Goal: Task Accomplishment & Management: Manage account settings

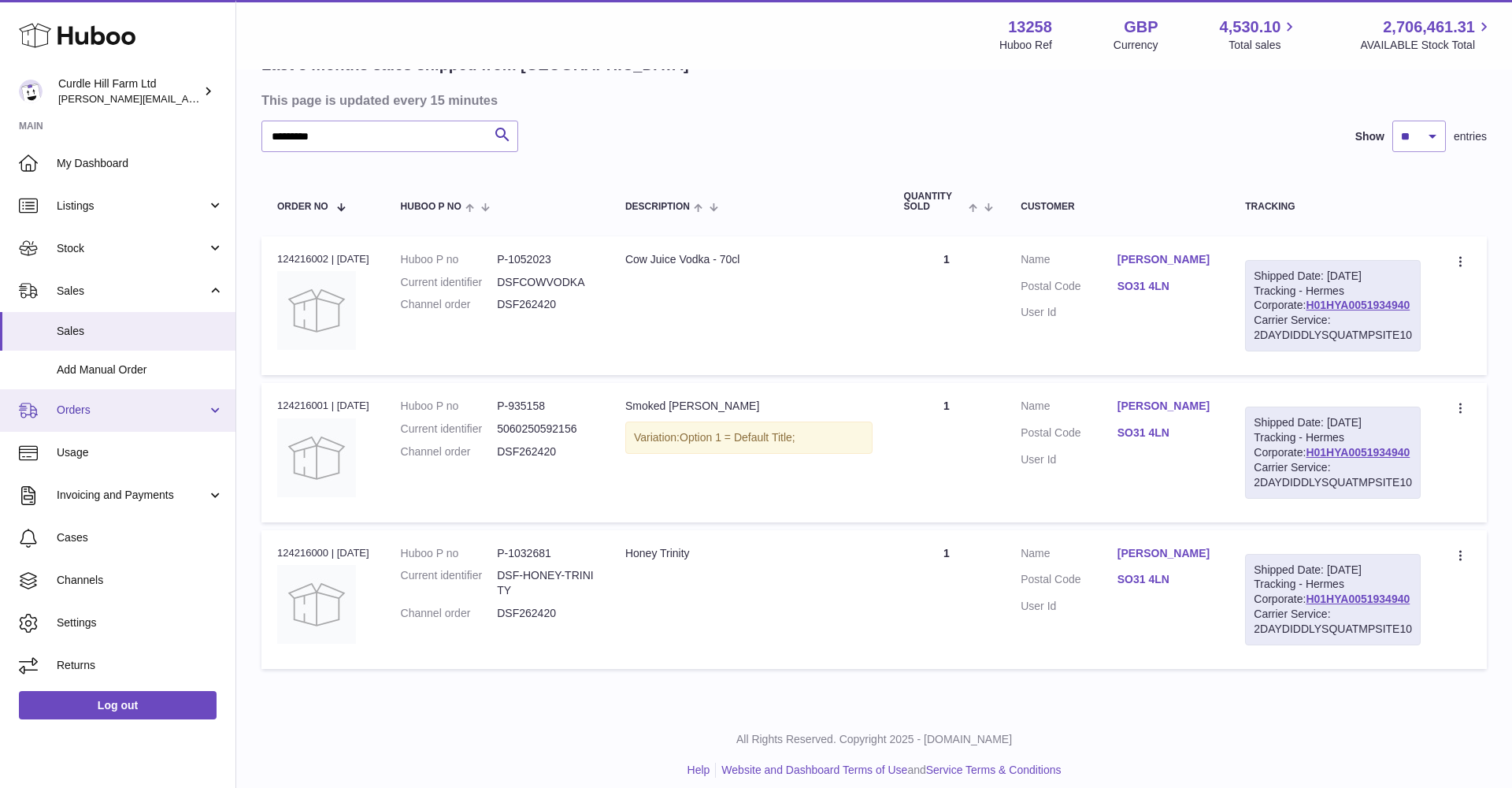
scroll to position [137, 0]
drag, startPoint x: 144, startPoint y: 395, endPoint x: 143, endPoint y: 411, distance: 16.0
click at [144, 395] on link "Orders" at bounding box center [118, 410] width 235 height 42
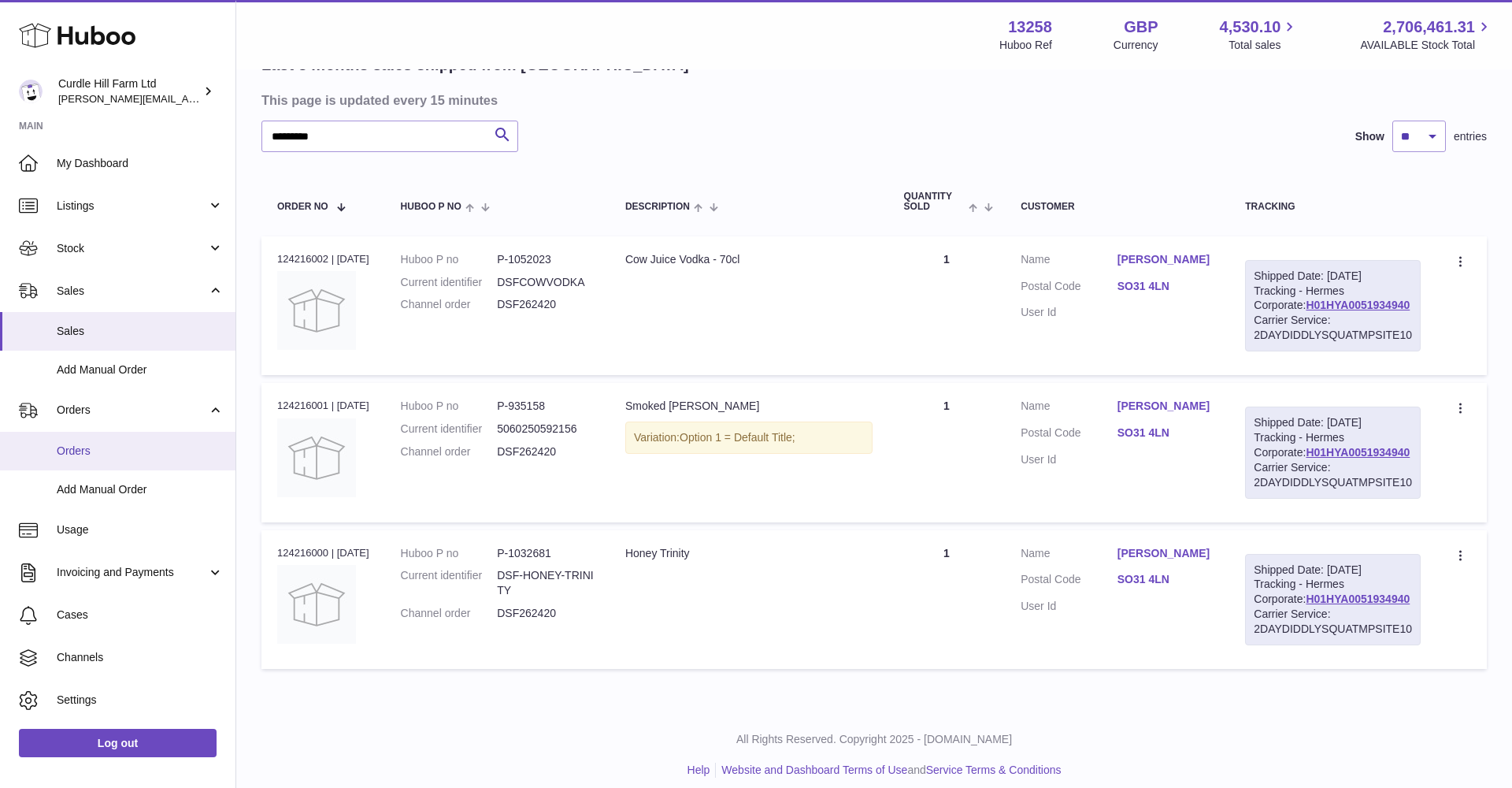
click at [139, 438] on link "Orders" at bounding box center [118, 451] width 235 height 39
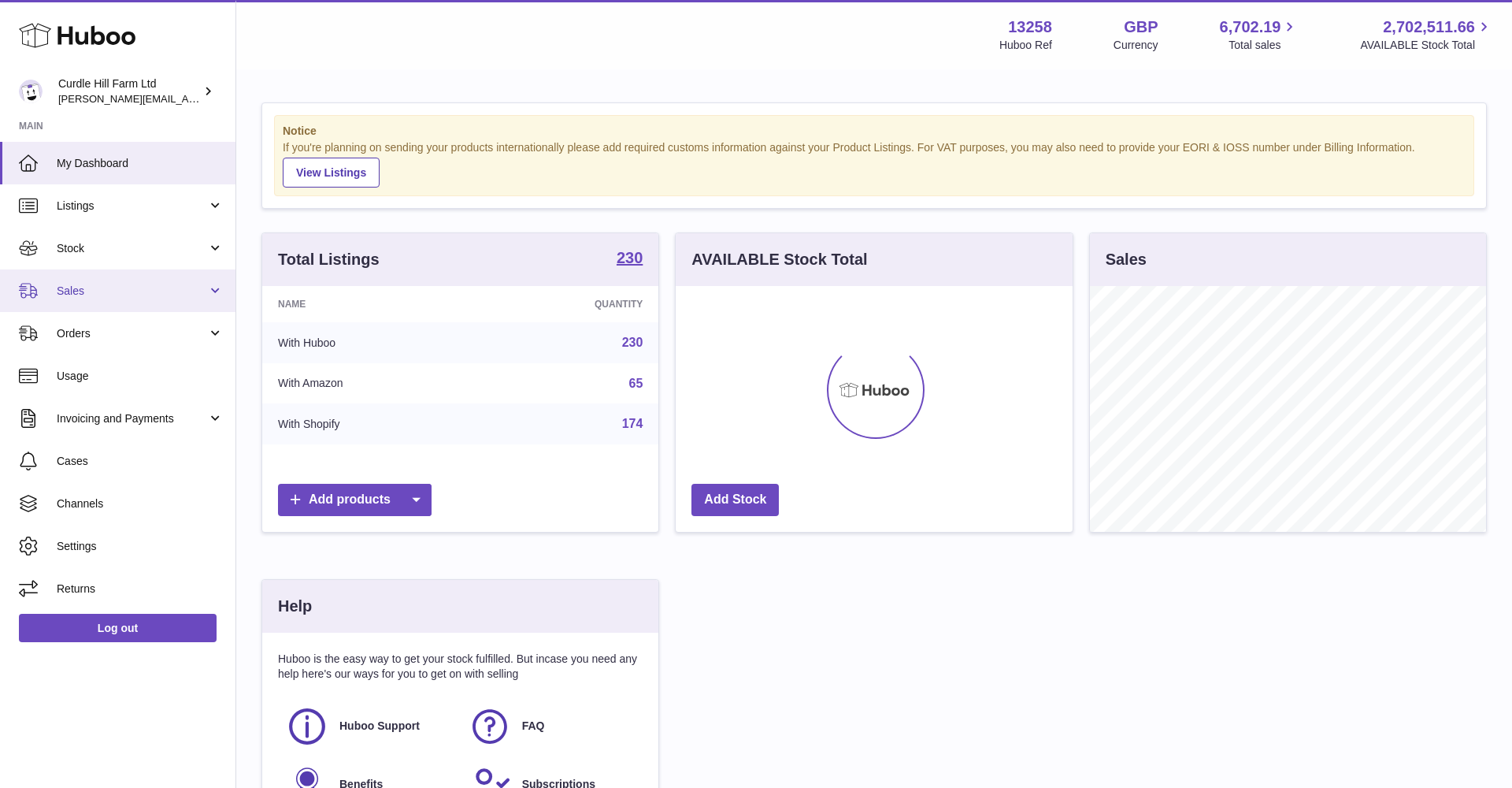
scroll to position [246, 397]
click at [53, 276] on link "Sales" at bounding box center [118, 290] width 235 height 42
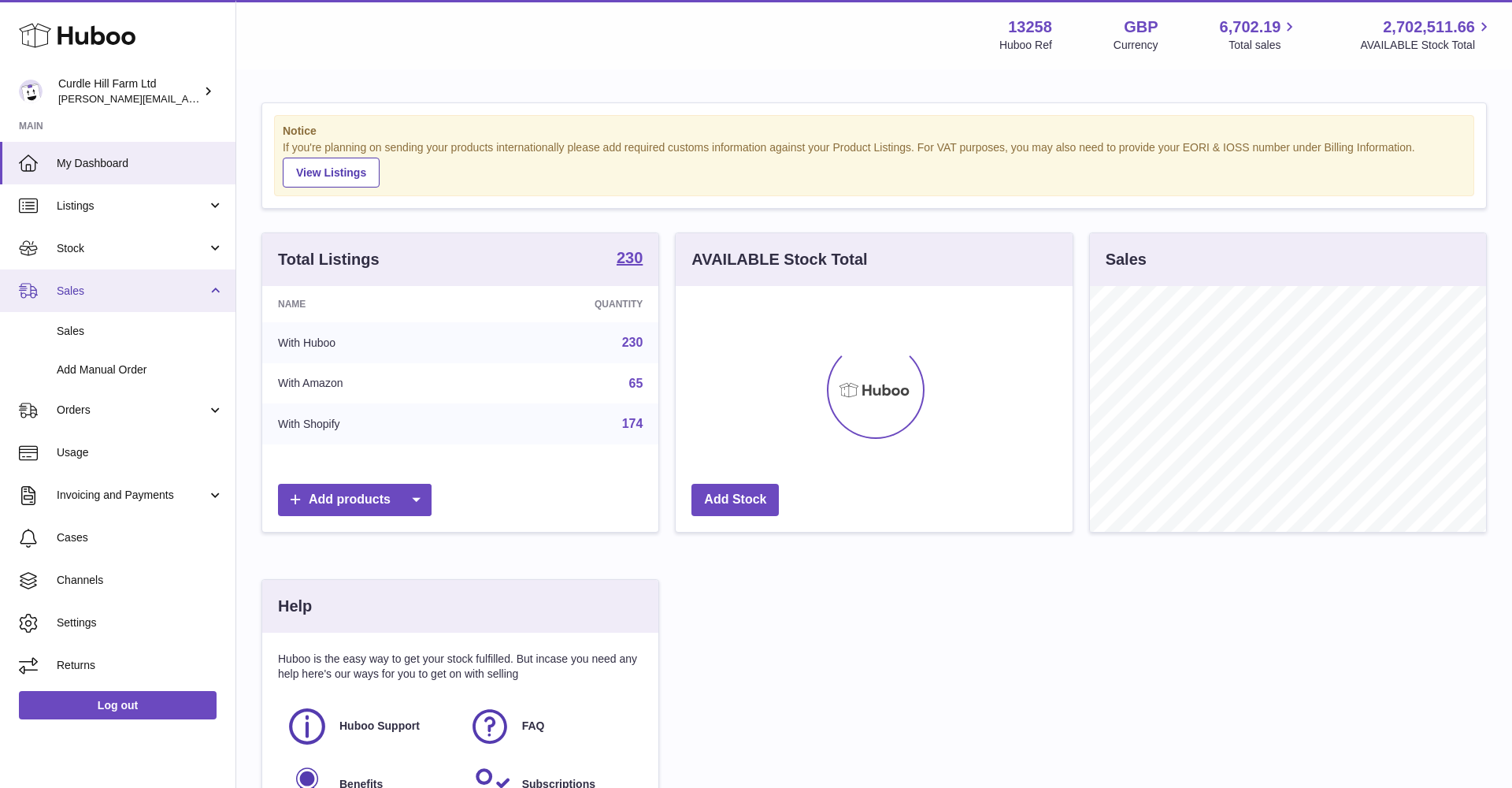
click at [58, 309] on link "Sales" at bounding box center [118, 290] width 235 height 42
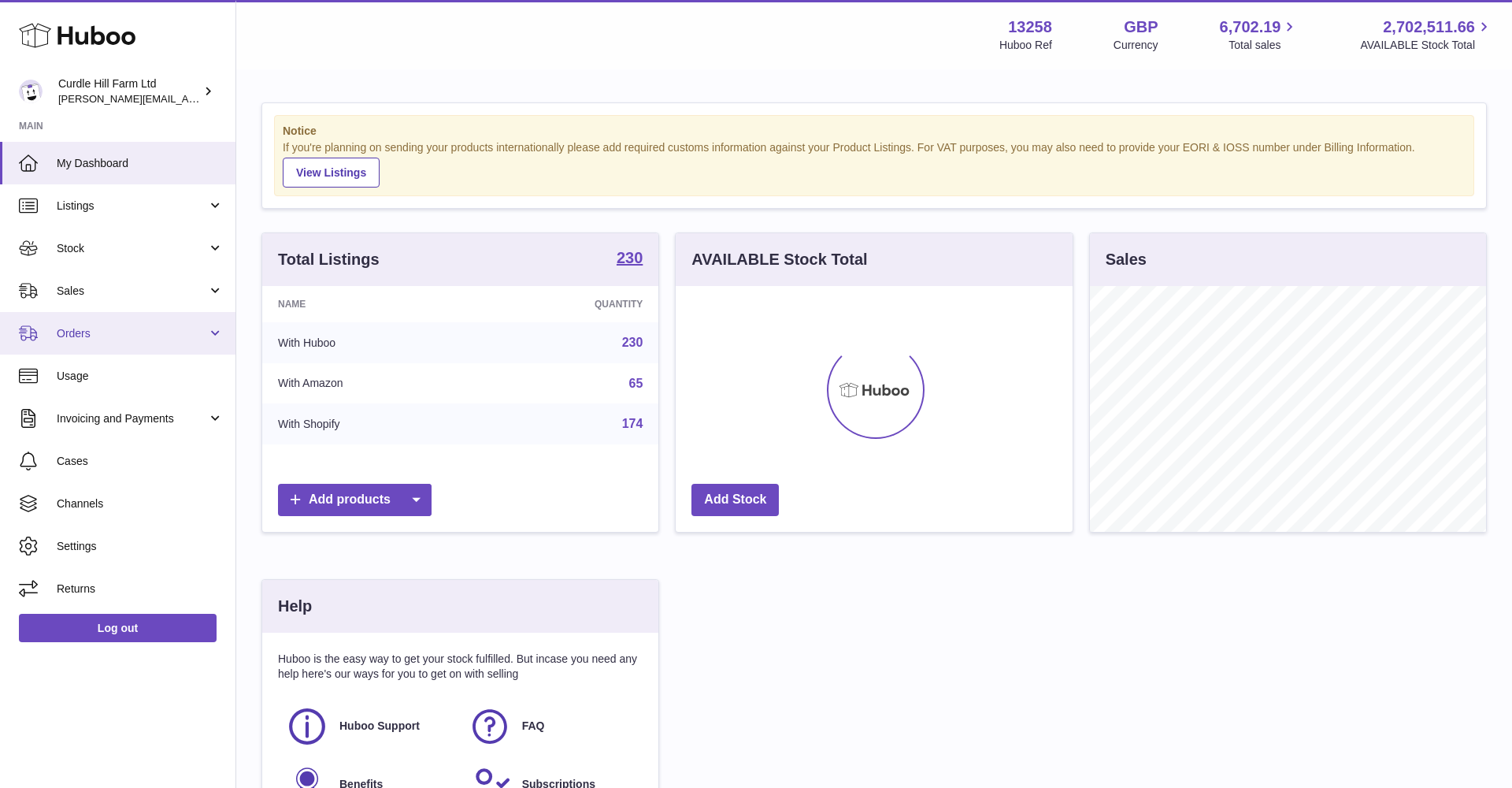
click at [69, 340] on link "Orders" at bounding box center [118, 333] width 235 height 42
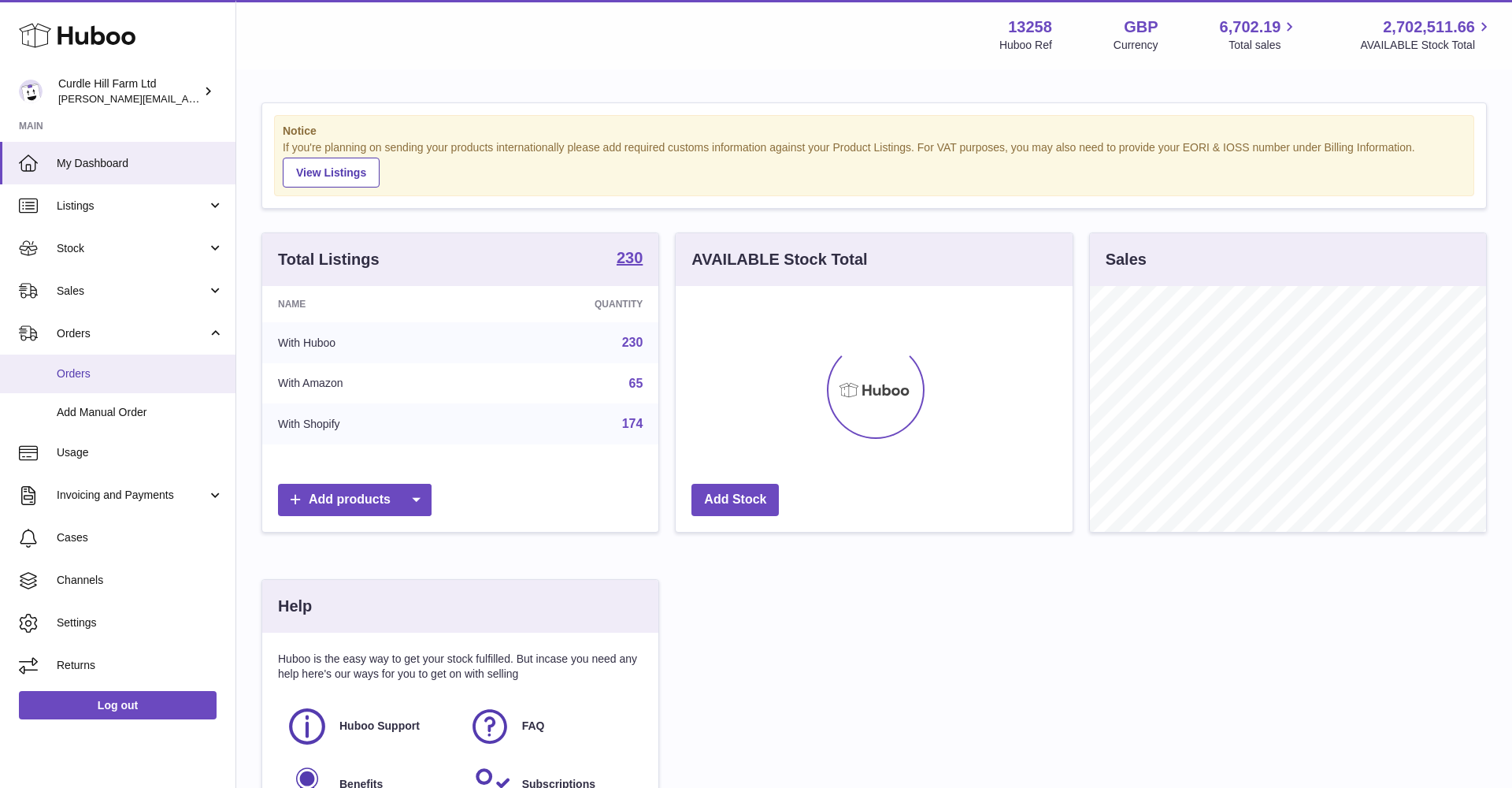
click at [79, 367] on span "Orders" at bounding box center [139, 374] width 167 height 15
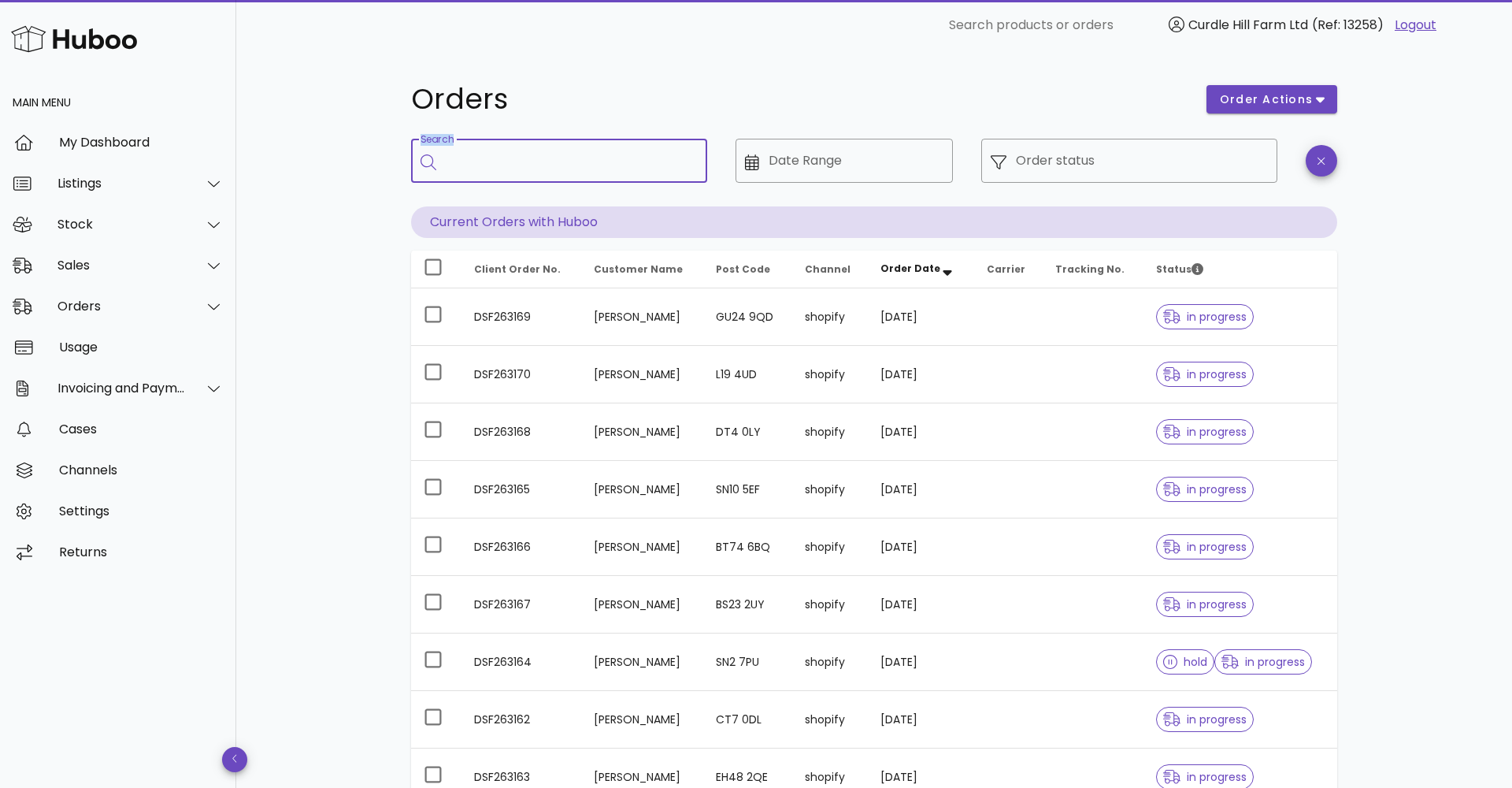
click at [504, 158] on input "Search" at bounding box center [570, 161] width 249 height 25
paste input "******"
type input "******"
drag, startPoint x: 480, startPoint y: 165, endPoint x: 421, endPoint y: 161, distance: 59.1
click at [421, 161] on div "​ Search ******" at bounding box center [559, 160] width 296 height 44
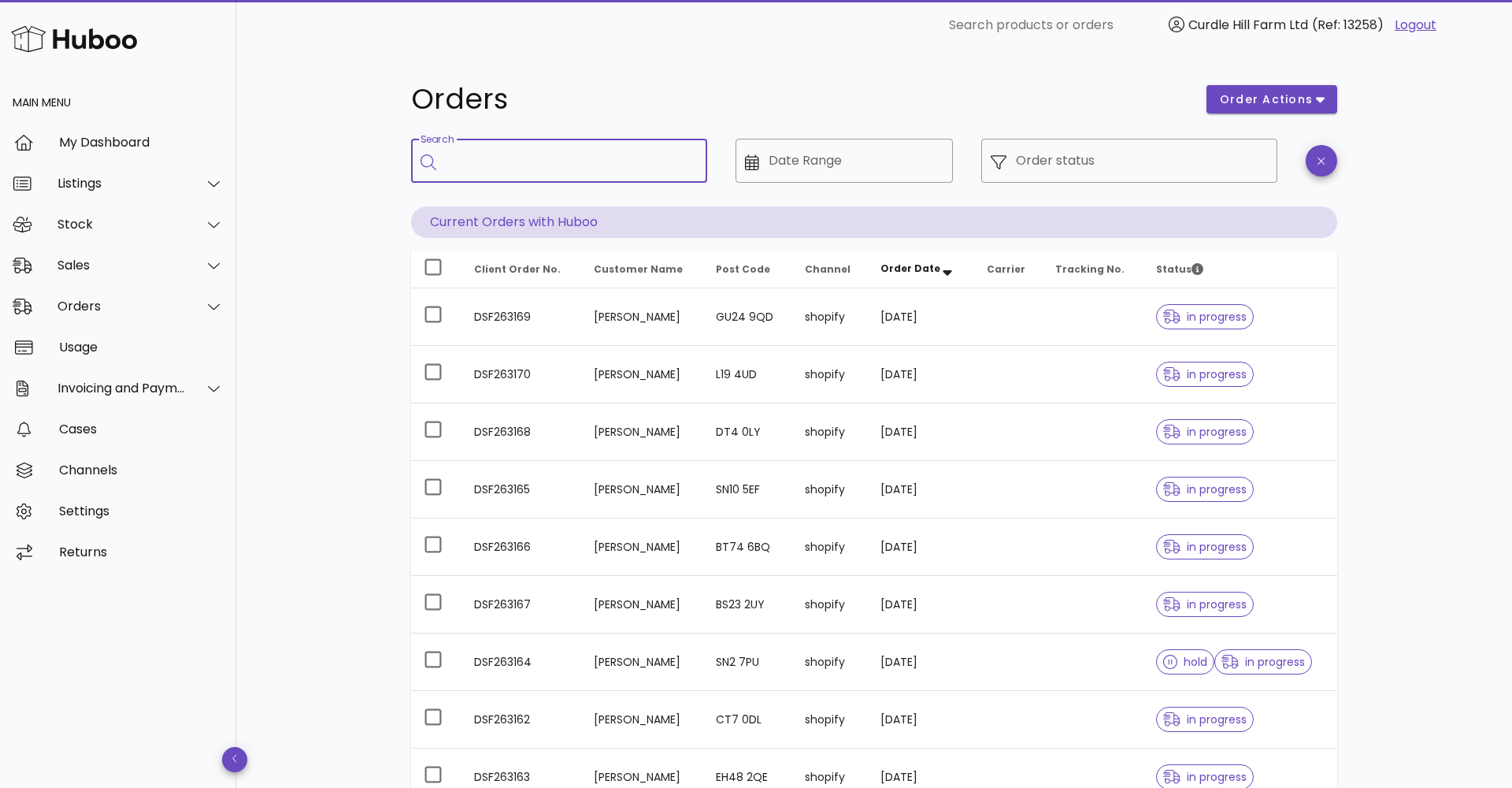
paste input "*********"
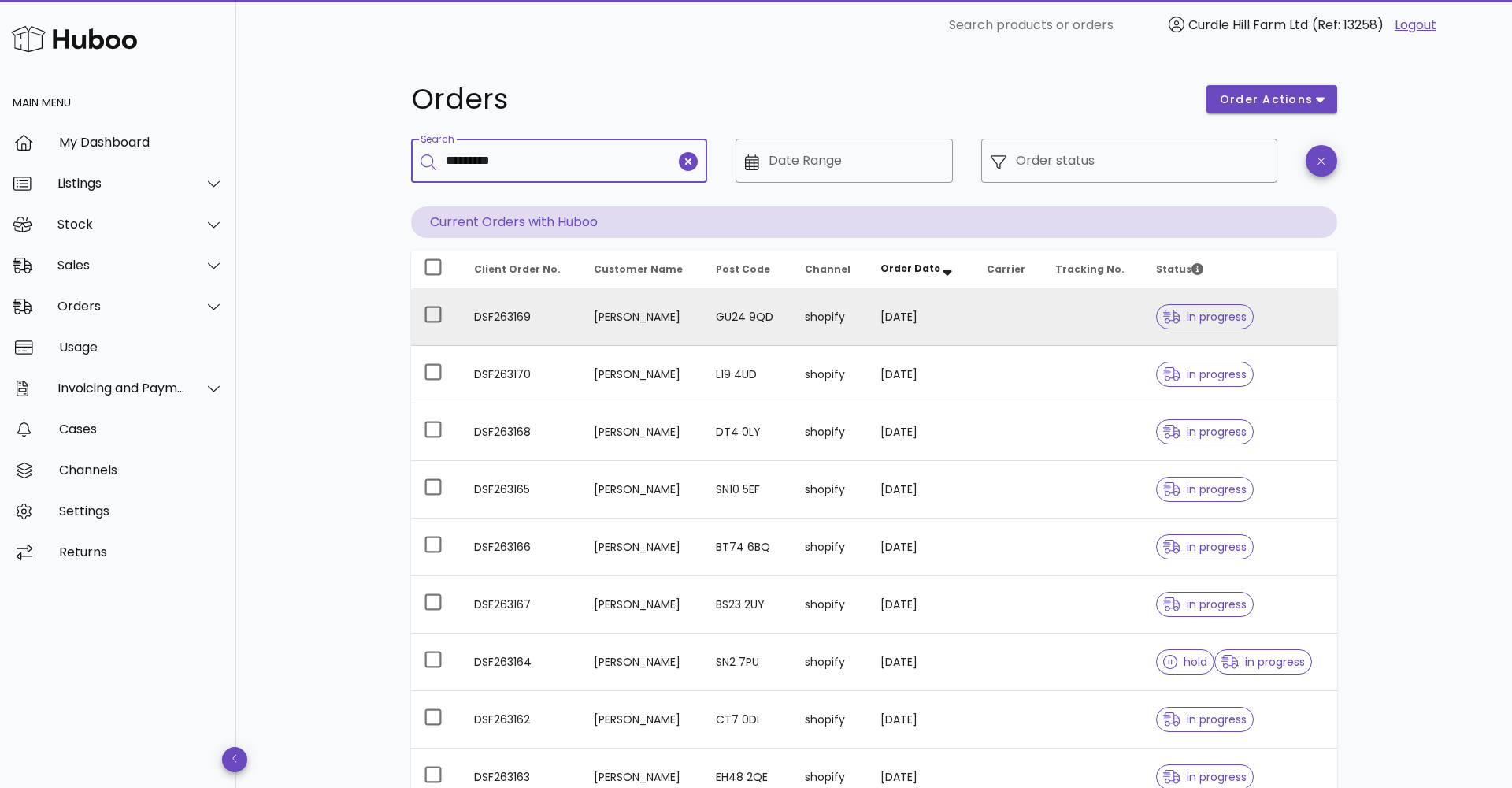
type input "*********"
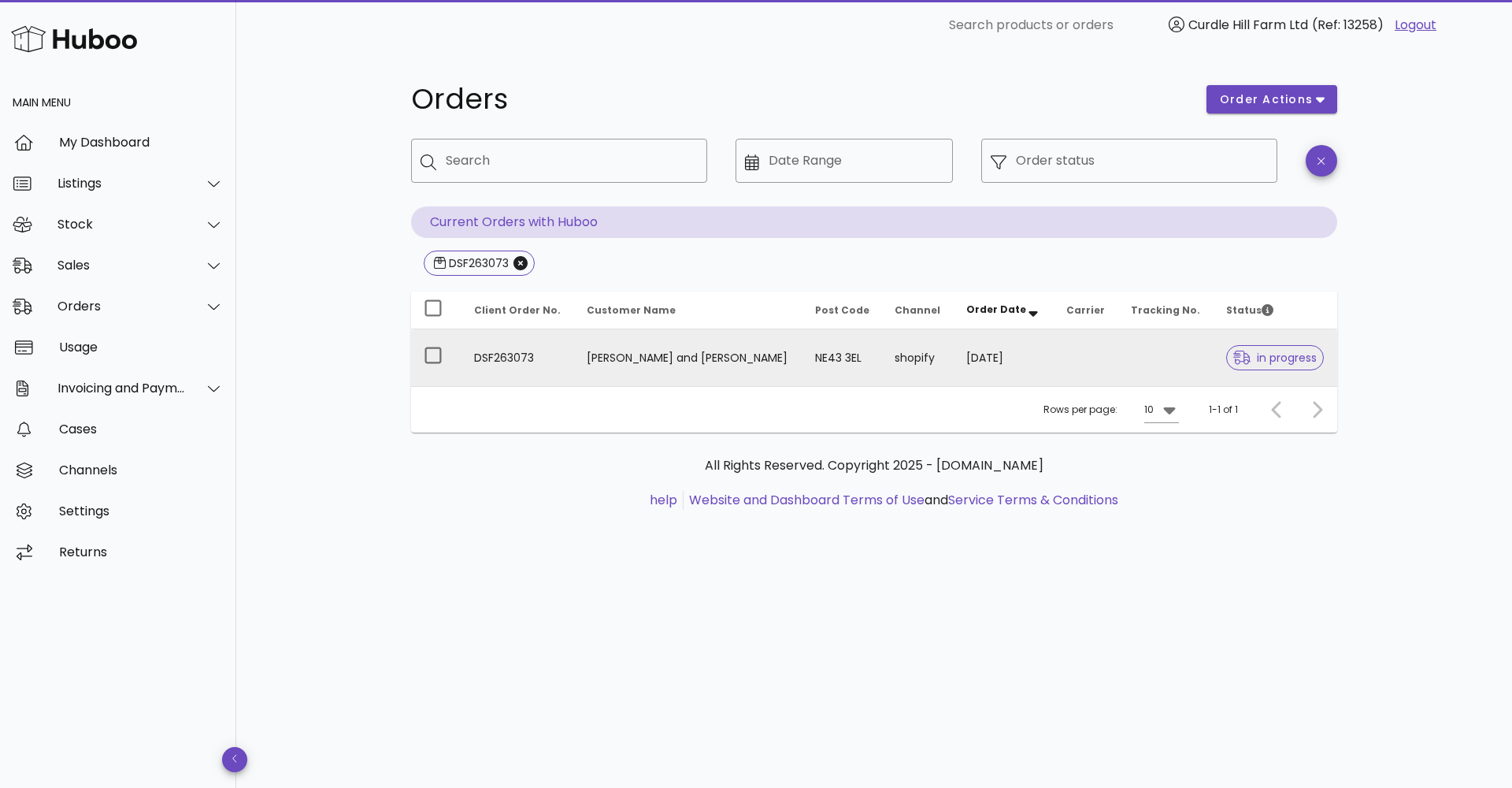
click at [802, 339] on td "NE43 3EL" at bounding box center [842, 358] width 80 height 56
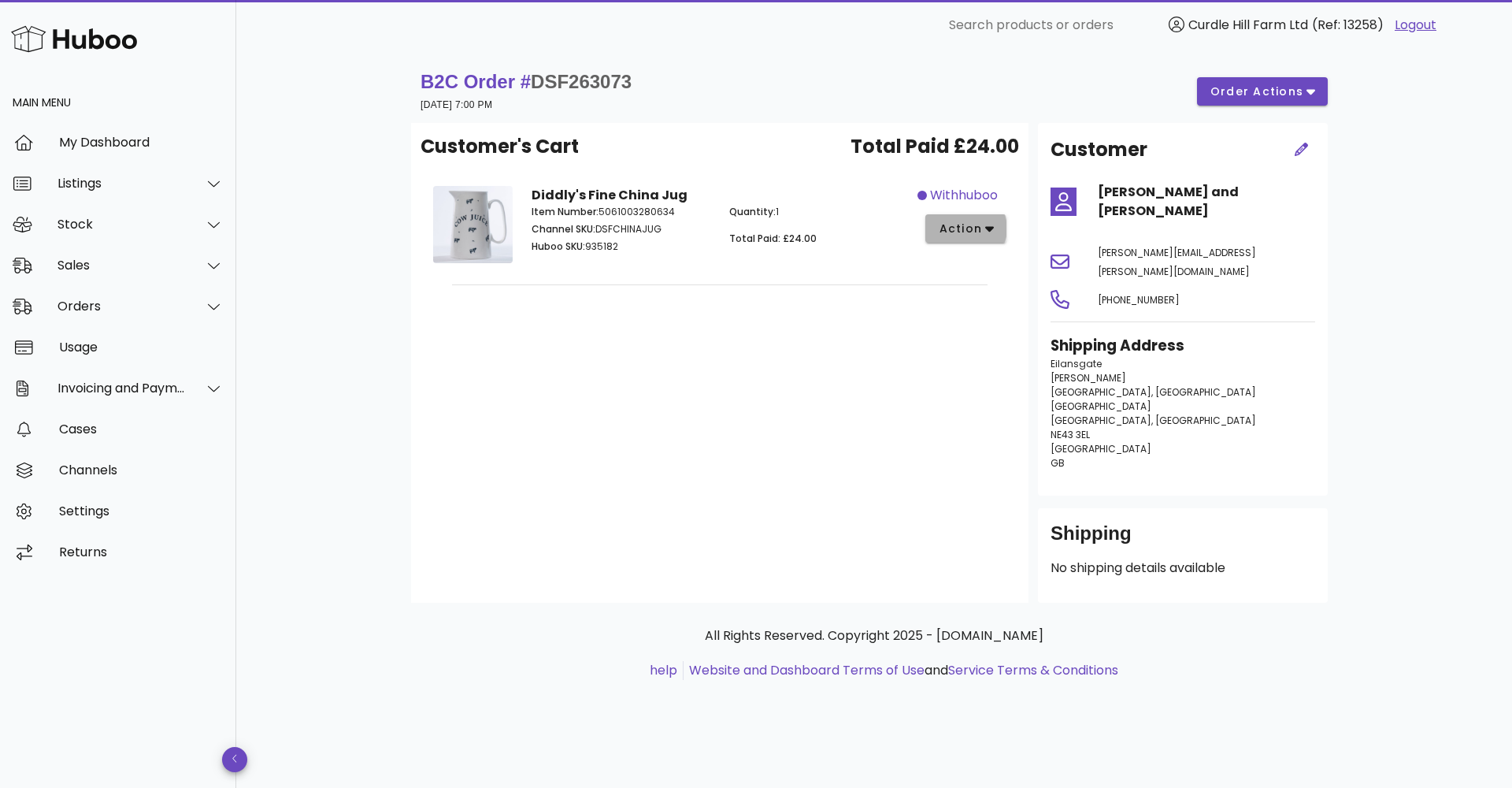
click at [971, 217] on button "action" at bounding box center [966, 228] width 81 height 28
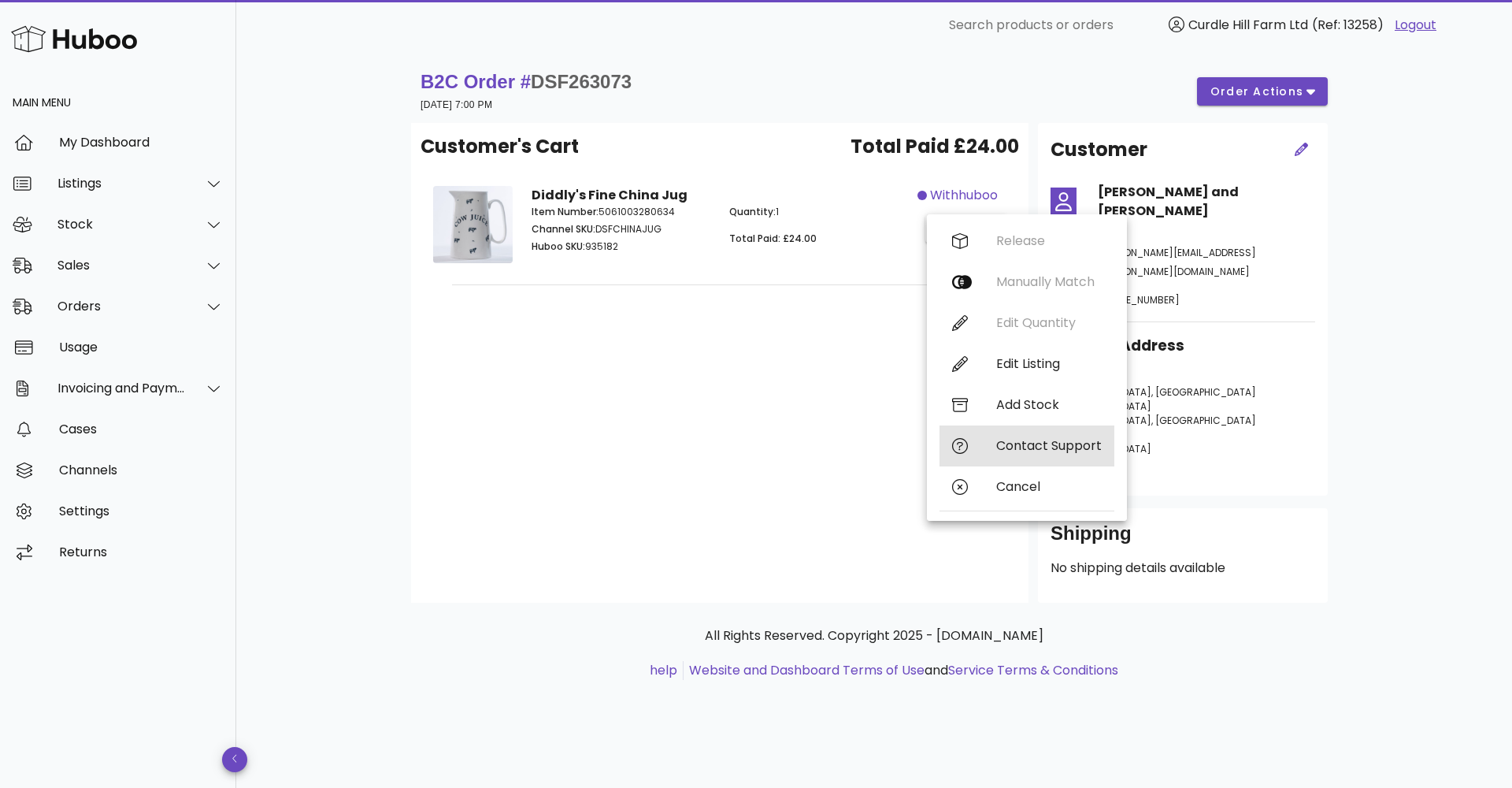
click at [968, 464] on div "Contact Support" at bounding box center [1026, 445] width 175 height 41
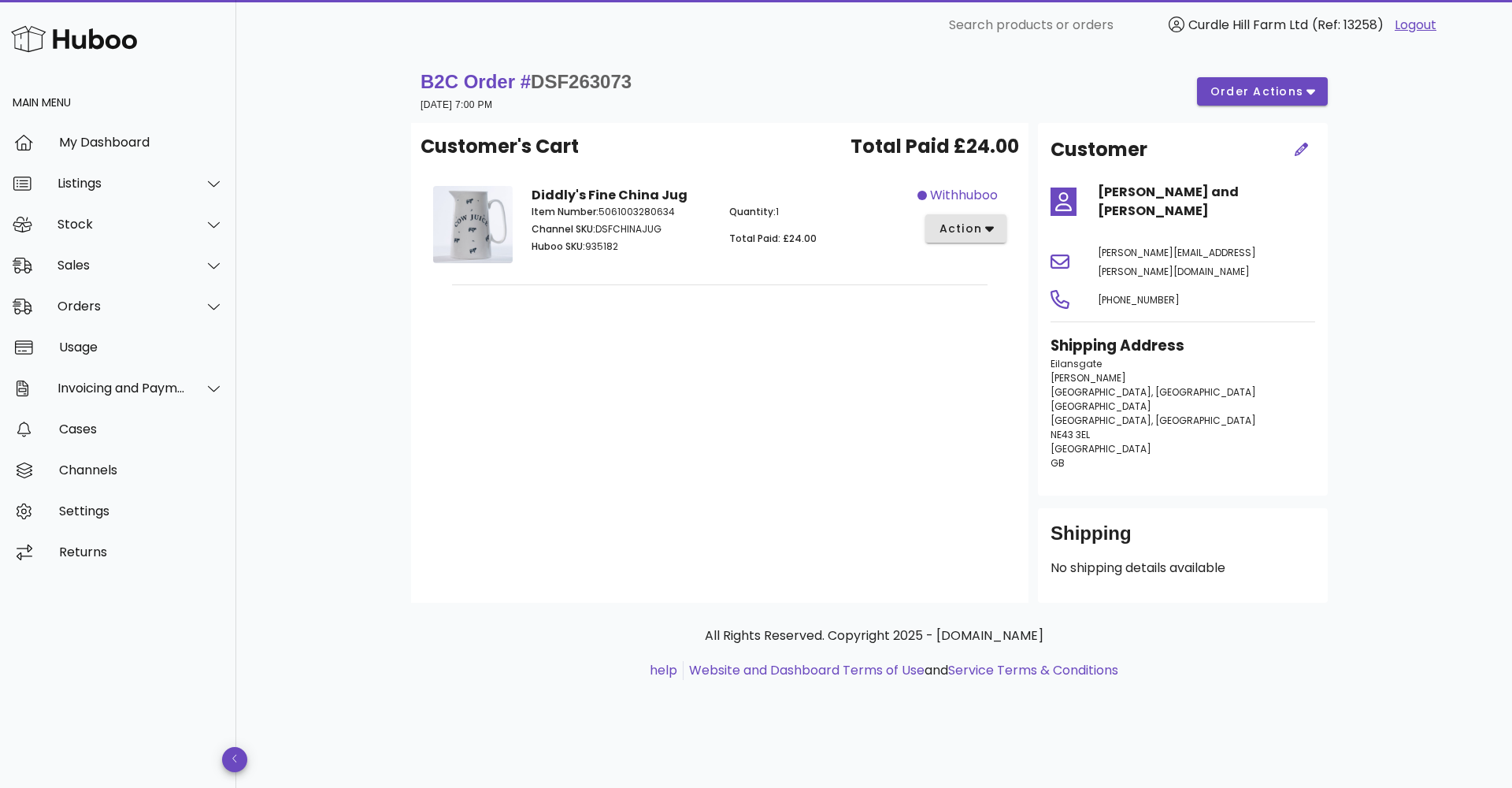
click at [962, 229] on span "action" at bounding box center [959, 229] width 44 height 17
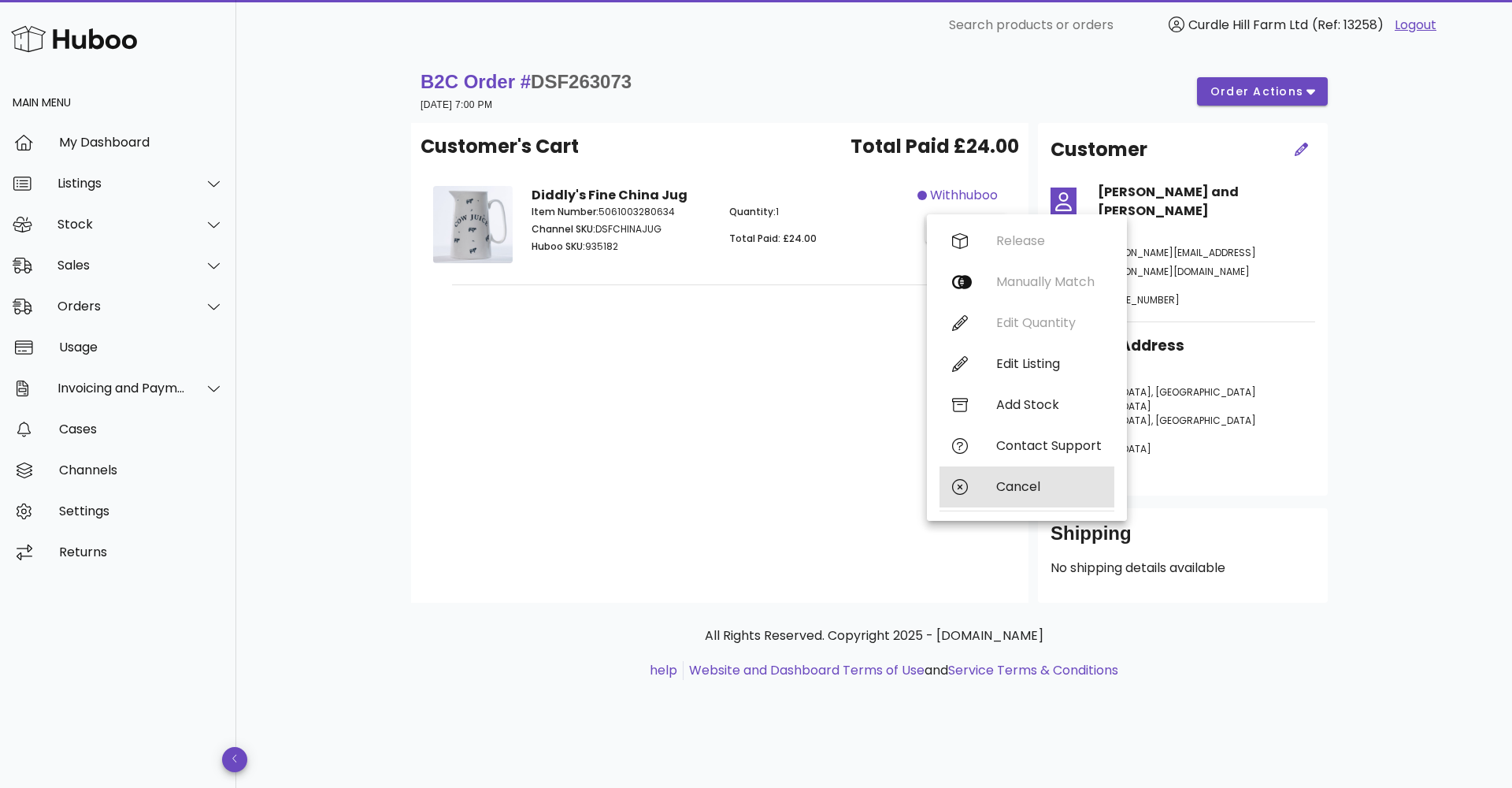
click at [982, 479] on div "Cancel" at bounding box center [1026, 486] width 175 height 41
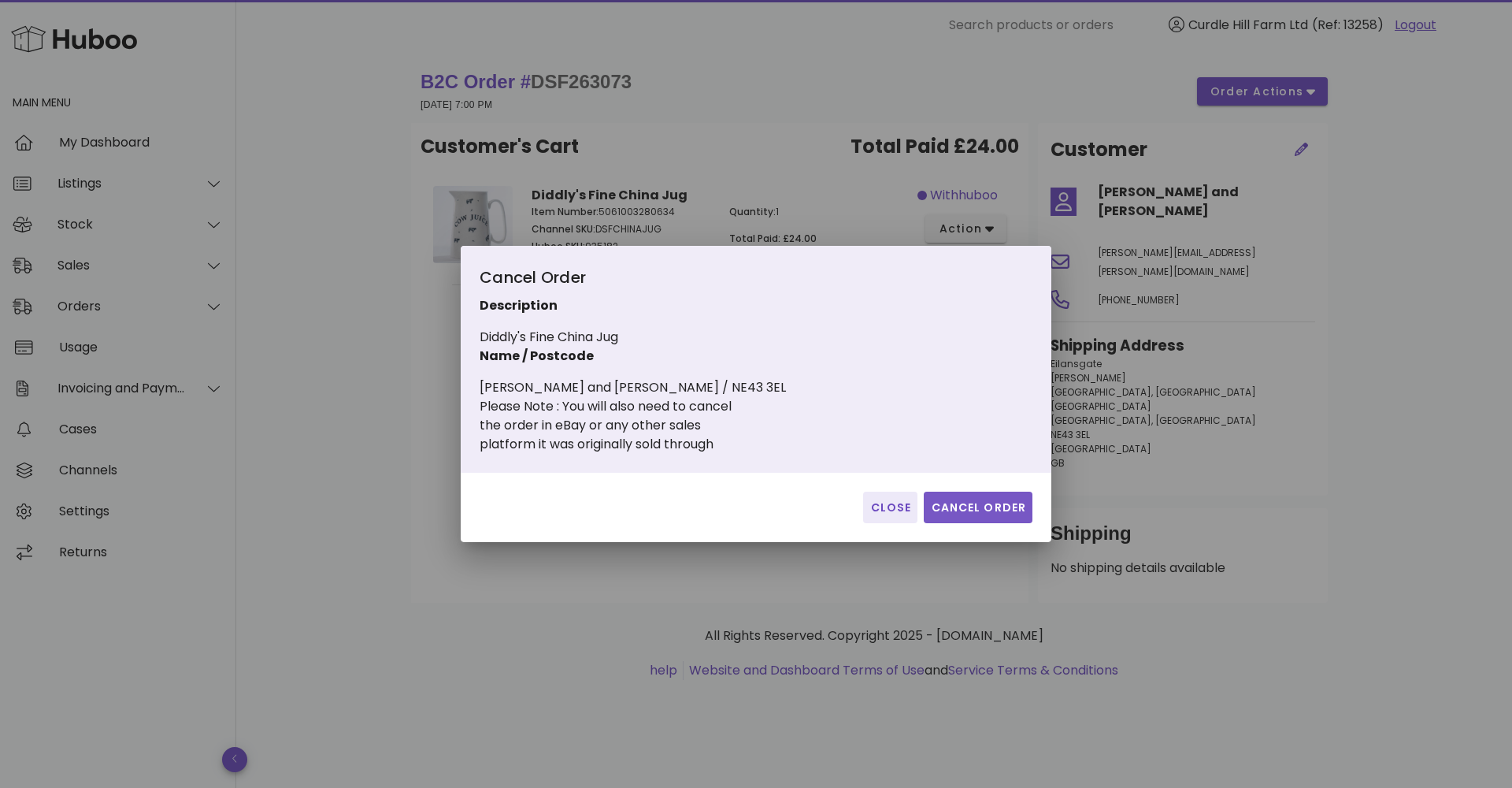
click at [952, 510] on span "Cancel Order" at bounding box center [978, 508] width 96 height 17
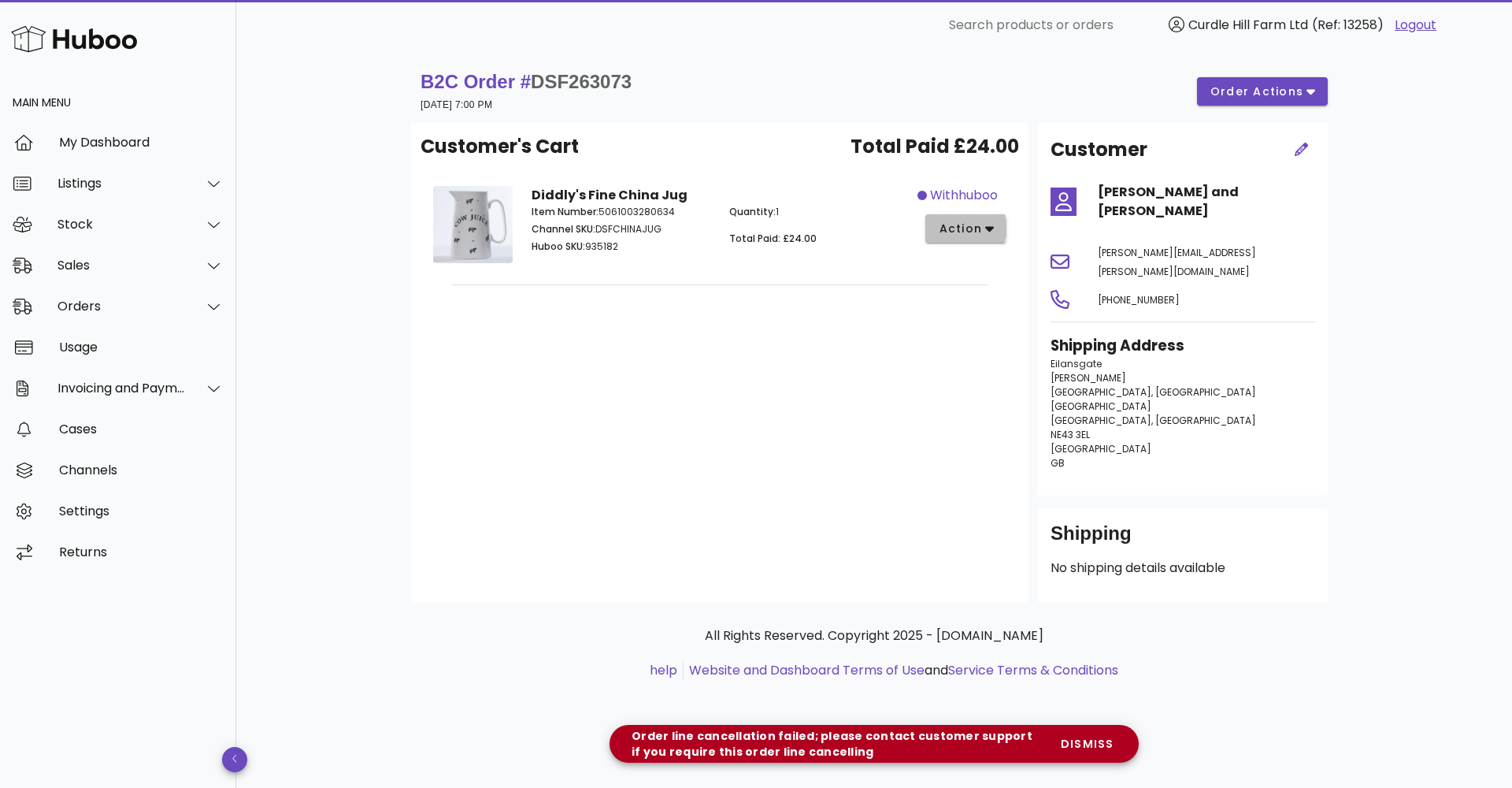
drag, startPoint x: 973, startPoint y: 226, endPoint x: 944, endPoint y: 256, distance: 41.7
click at [972, 228] on span "action" at bounding box center [959, 229] width 44 height 17
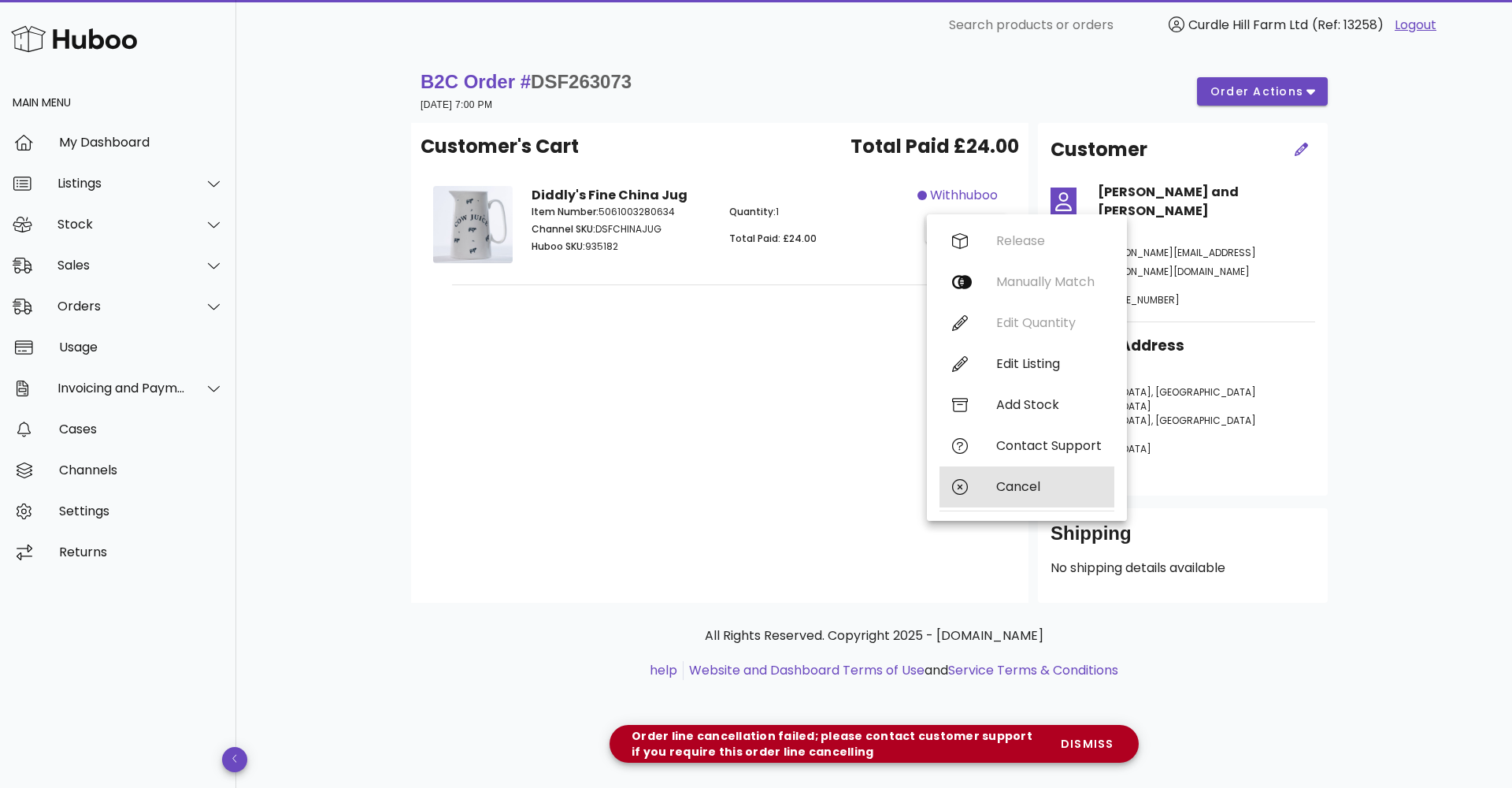
click at [1014, 485] on div "Cancel" at bounding box center [1049, 487] width 105 height 15
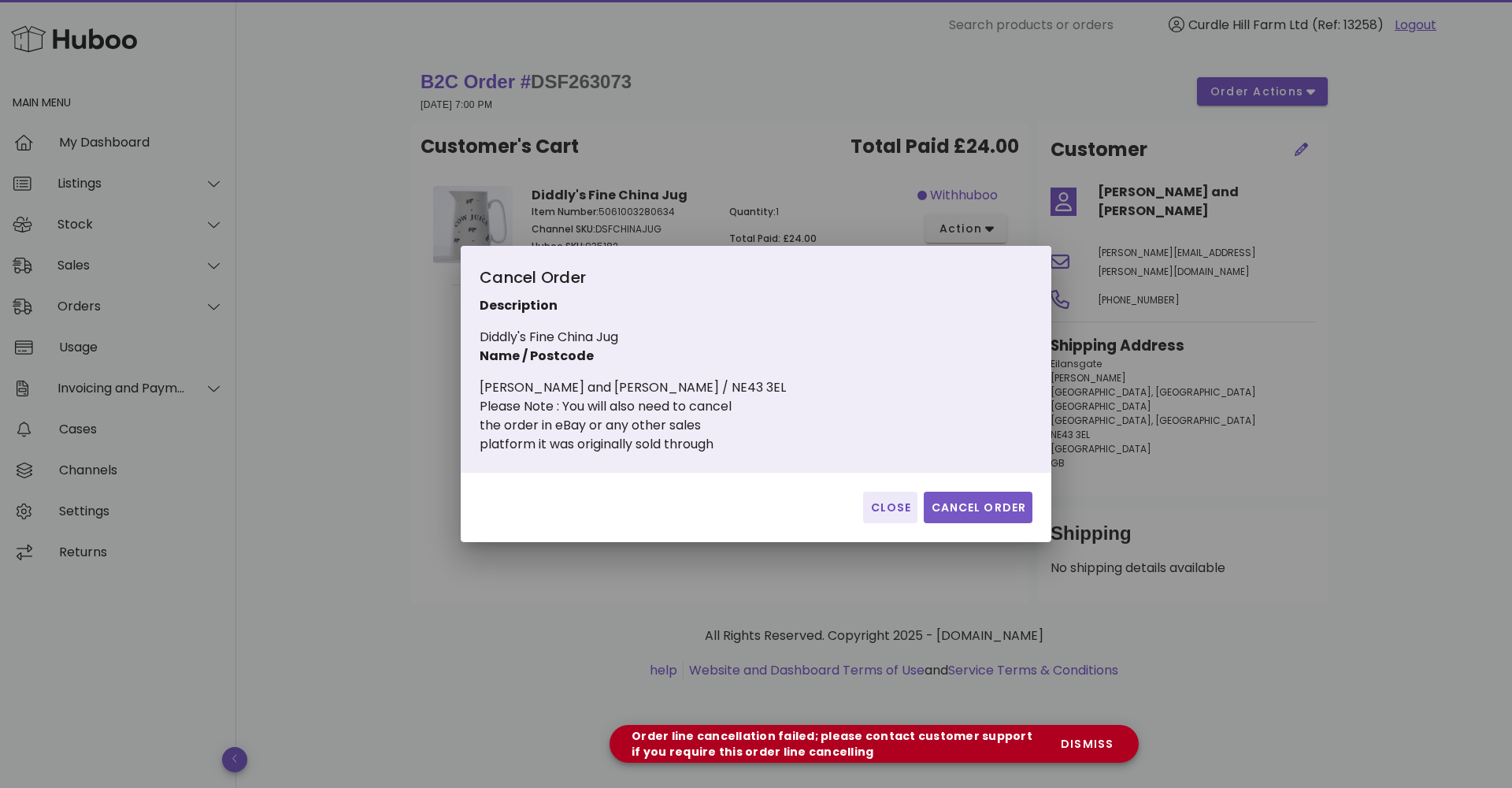
click at [976, 508] on span "Cancel Order" at bounding box center [978, 508] width 96 height 17
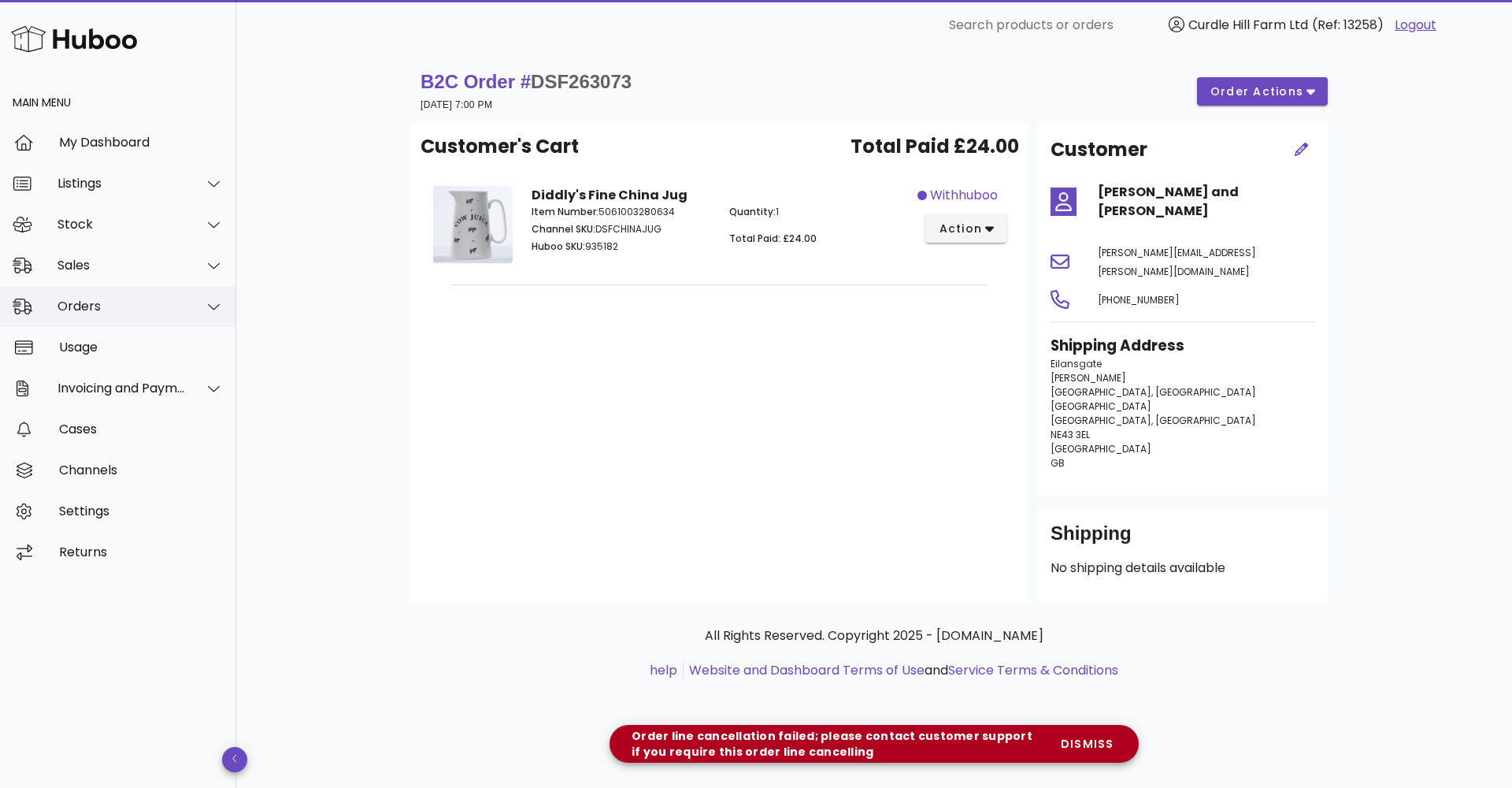
click at [138, 287] on div "Orders" at bounding box center [118, 306] width 236 height 41
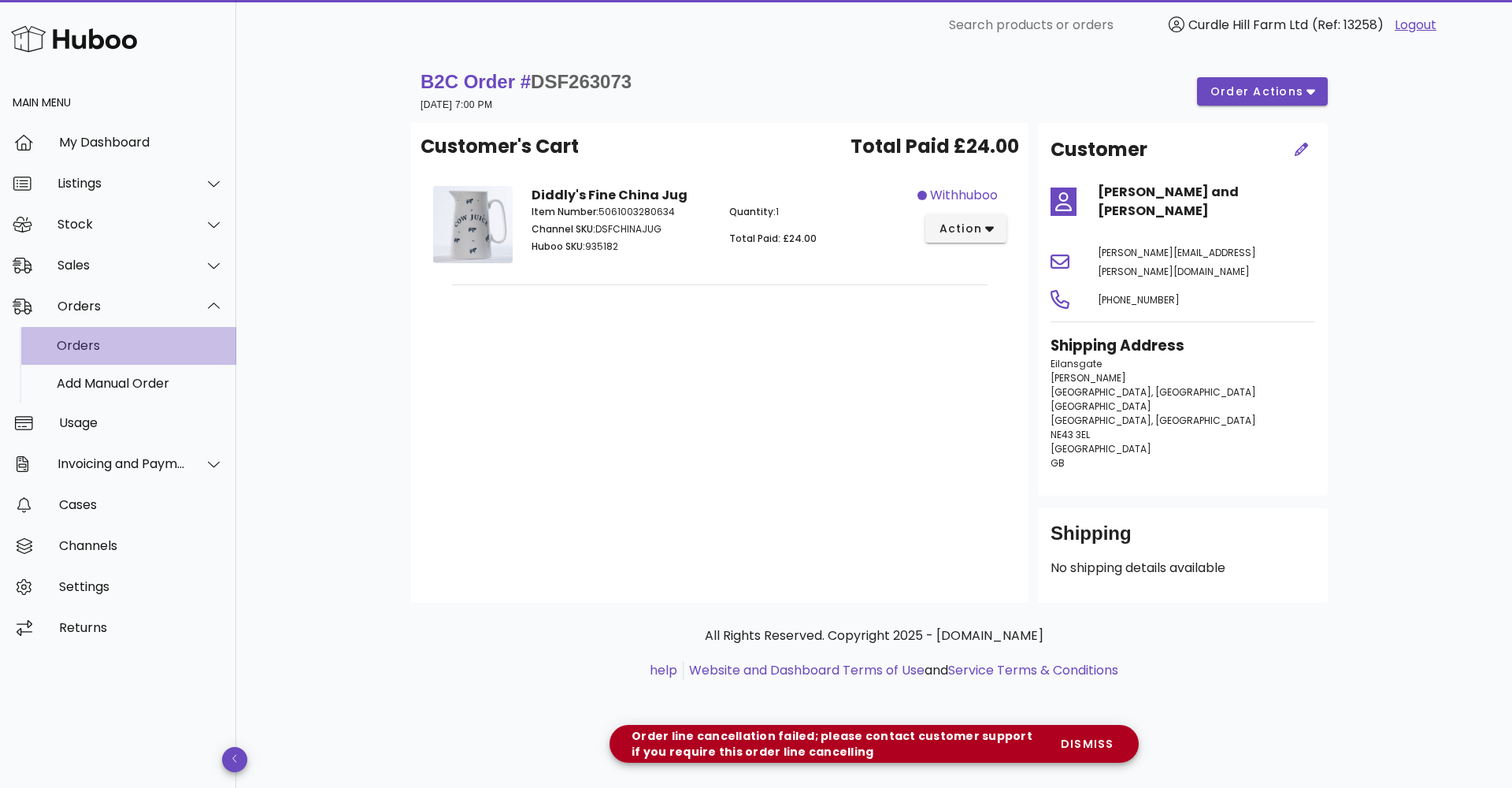
click at [137, 330] on div "Orders" at bounding box center [139, 345] width 167 height 34
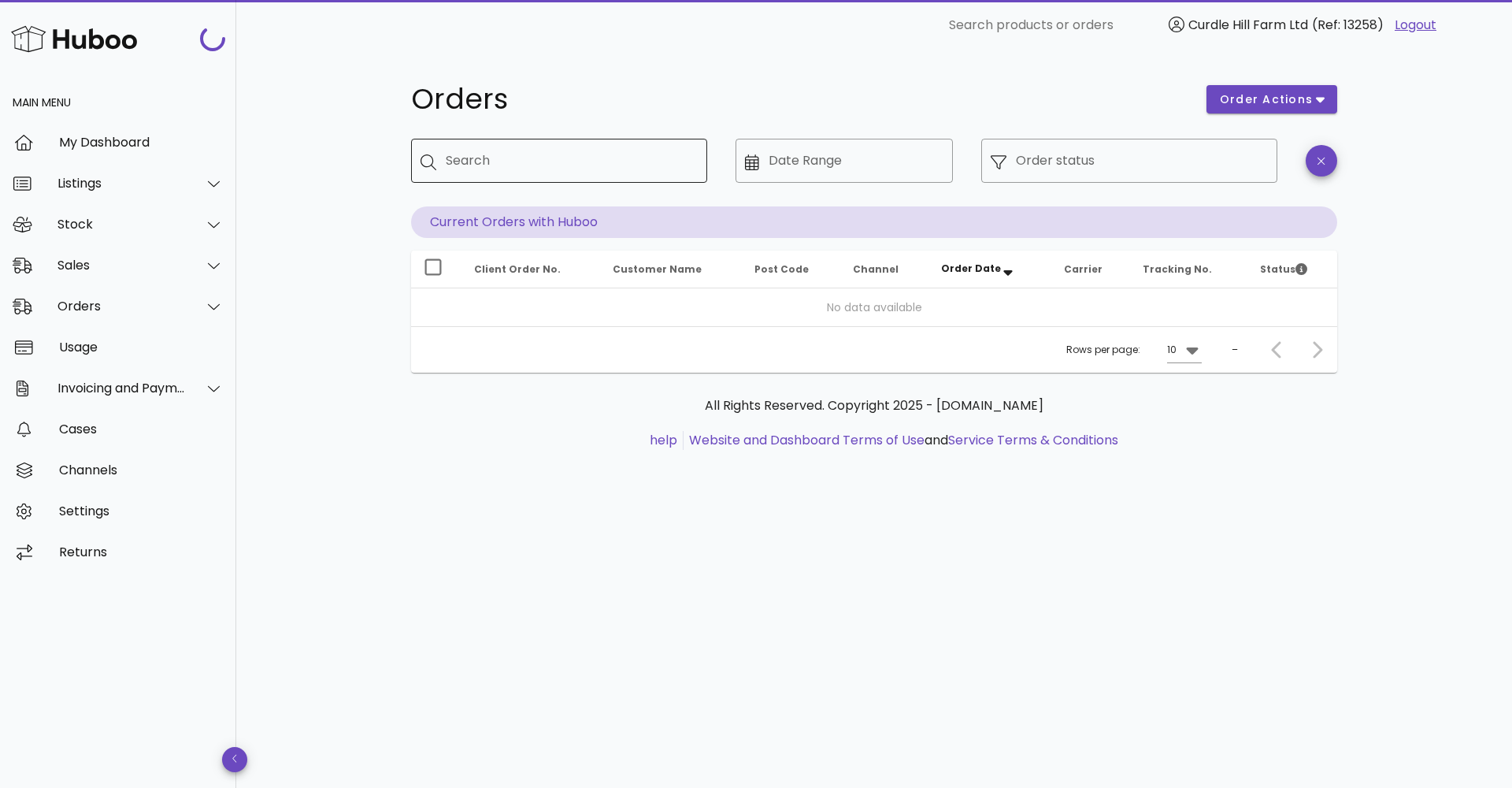
click at [494, 149] on input "Search" at bounding box center [570, 161] width 249 height 25
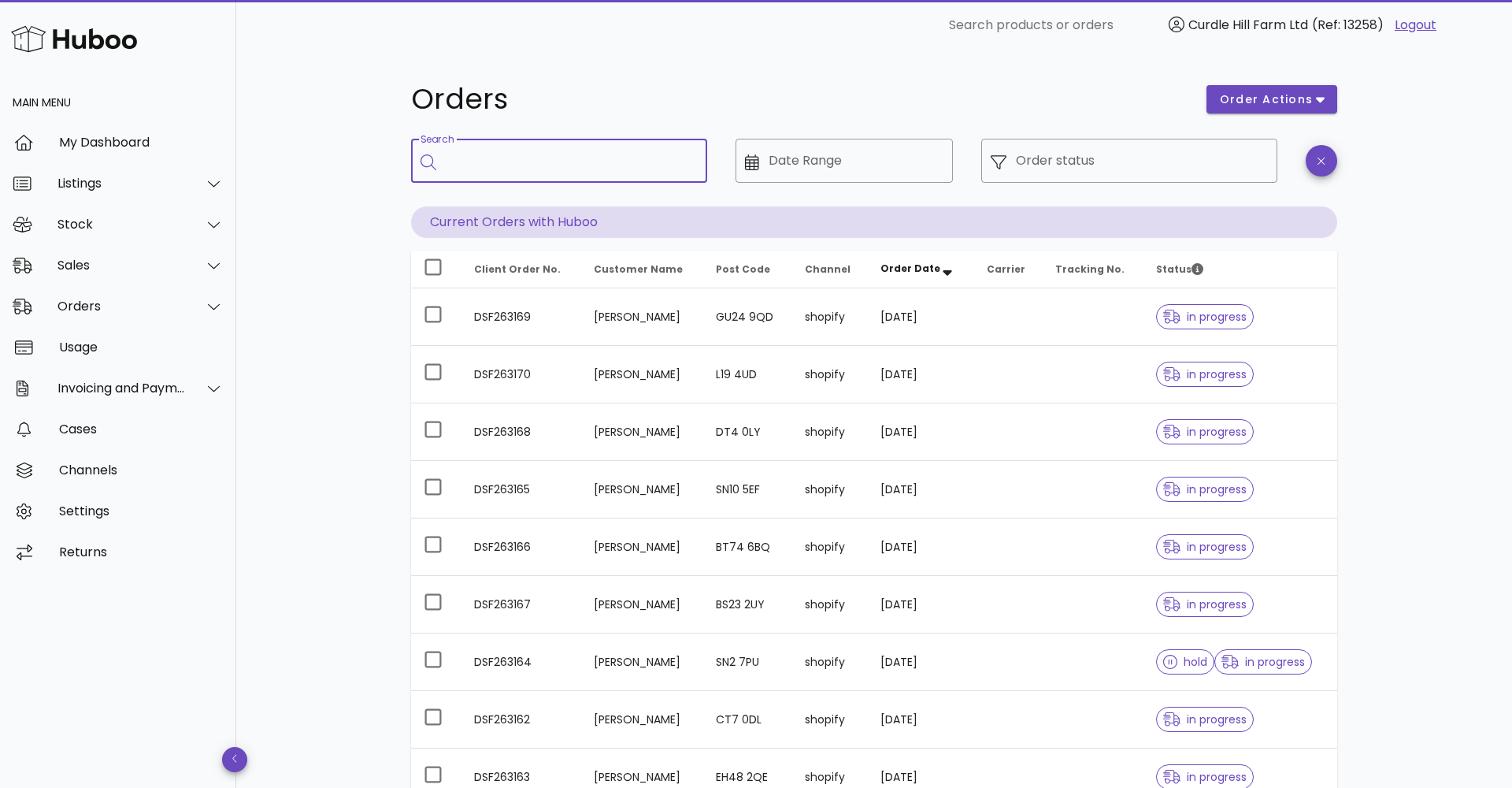
paste input "*********"
type input "*********"
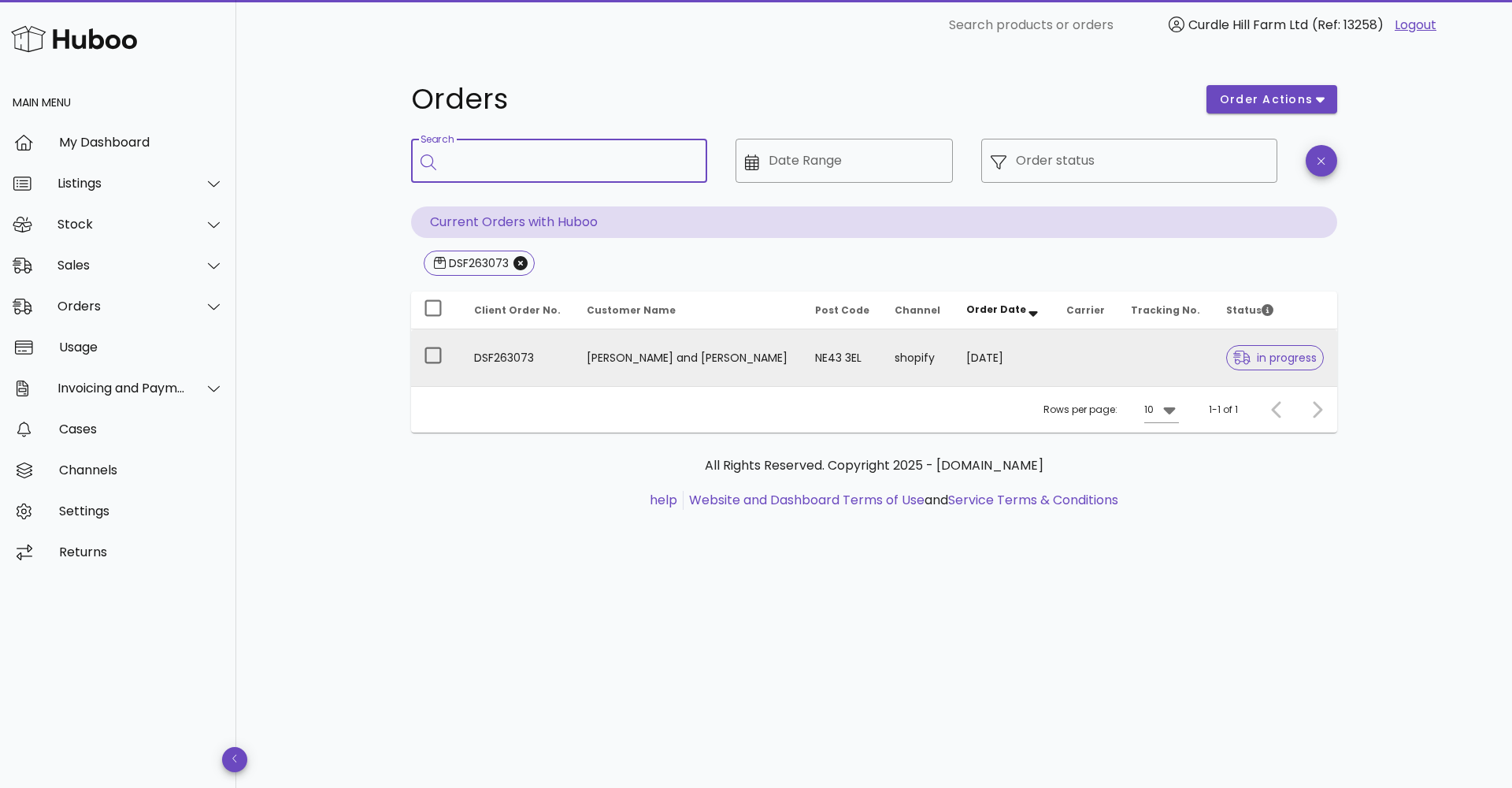
click at [636, 341] on td "Naomi and Matt" at bounding box center [687, 358] width 228 height 56
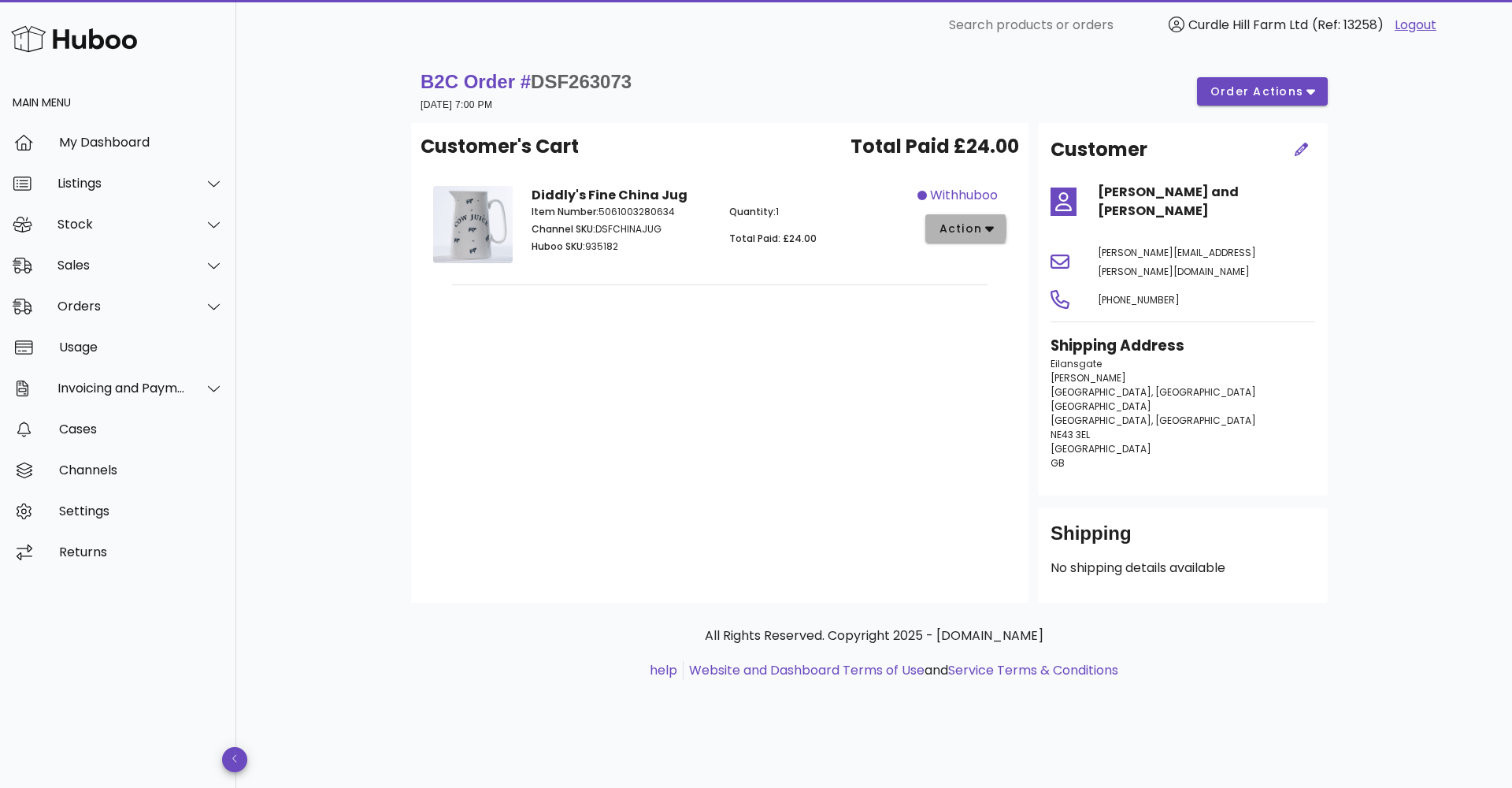
click at [992, 228] on button "action" at bounding box center [966, 228] width 81 height 28
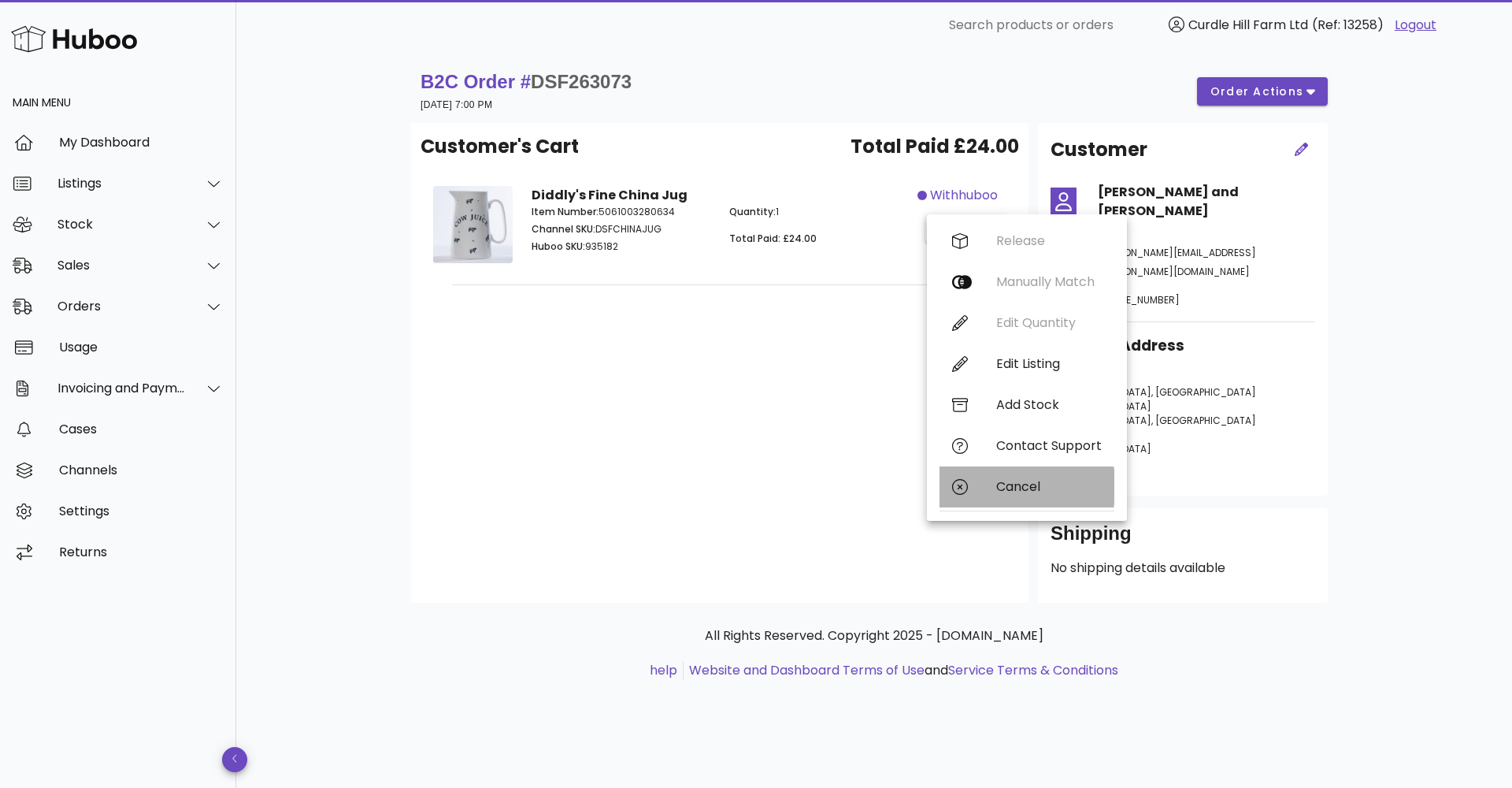
click at [1020, 469] on div "Cancel" at bounding box center [1026, 486] width 175 height 41
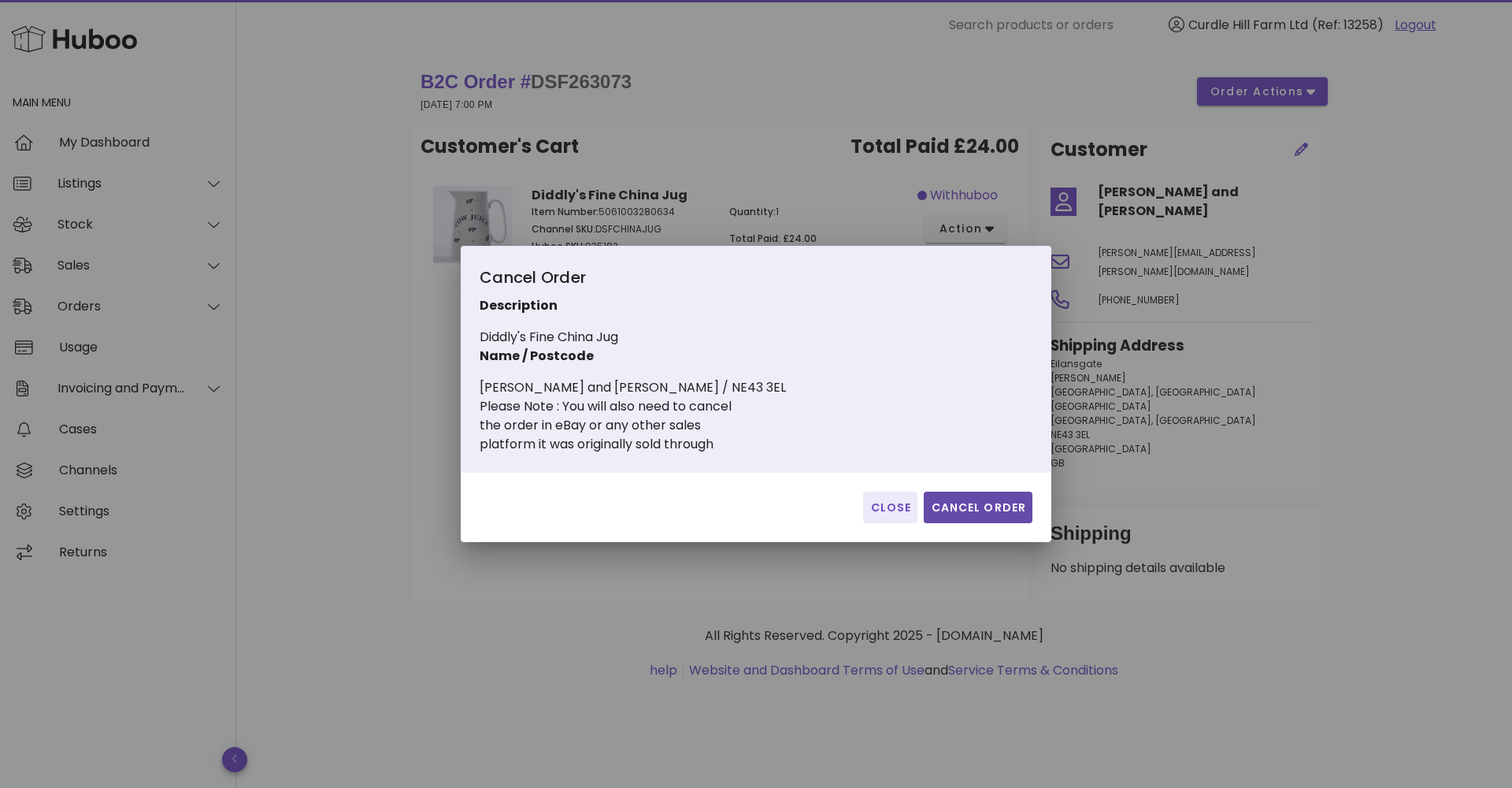
click at [981, 498] on button "Cancel Order" at bounding box center [977, 508] width 109 height 32
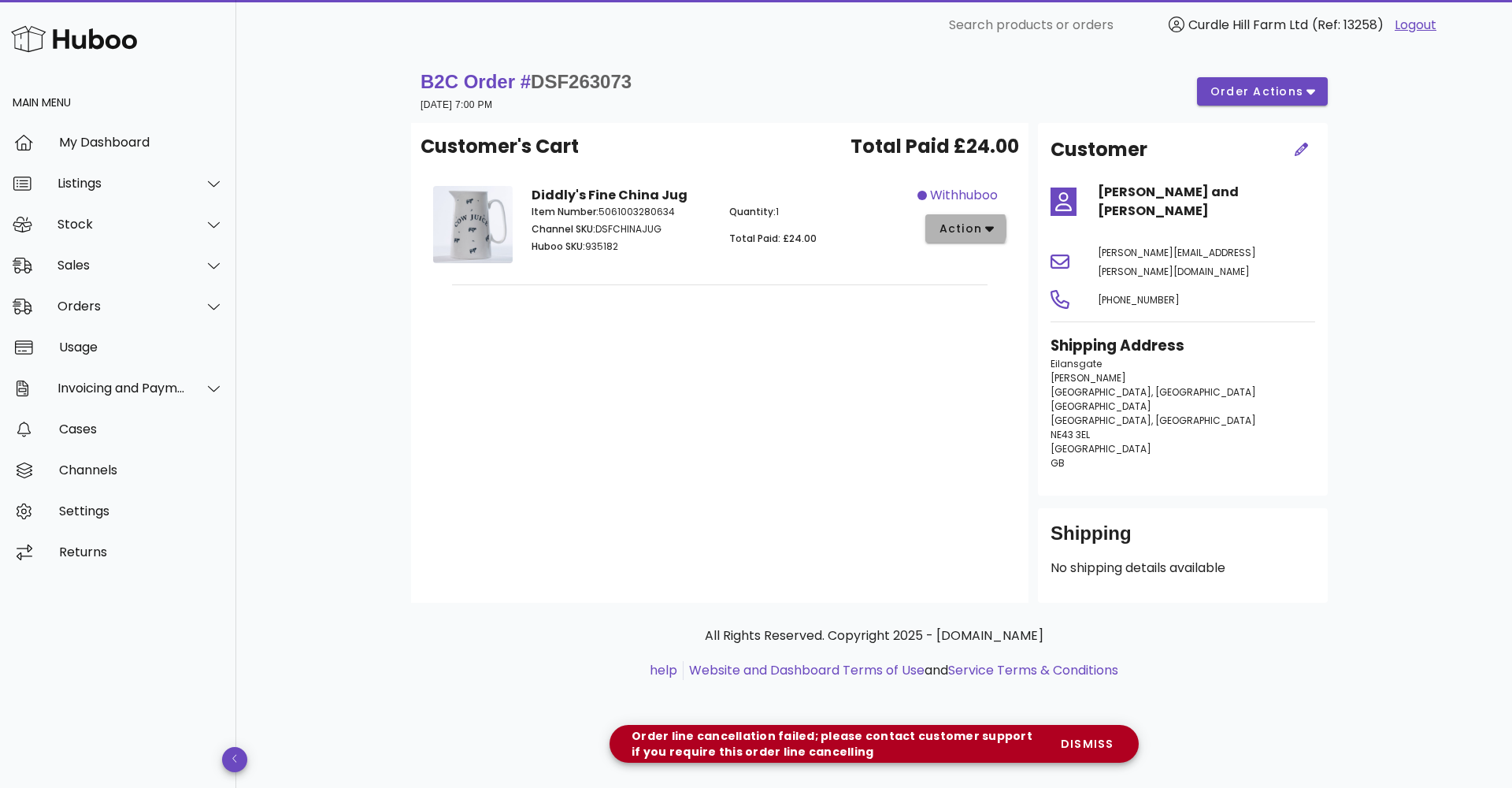
click at [981, 226] on span "action" at bounding box center [959, 229] width 44 height 17
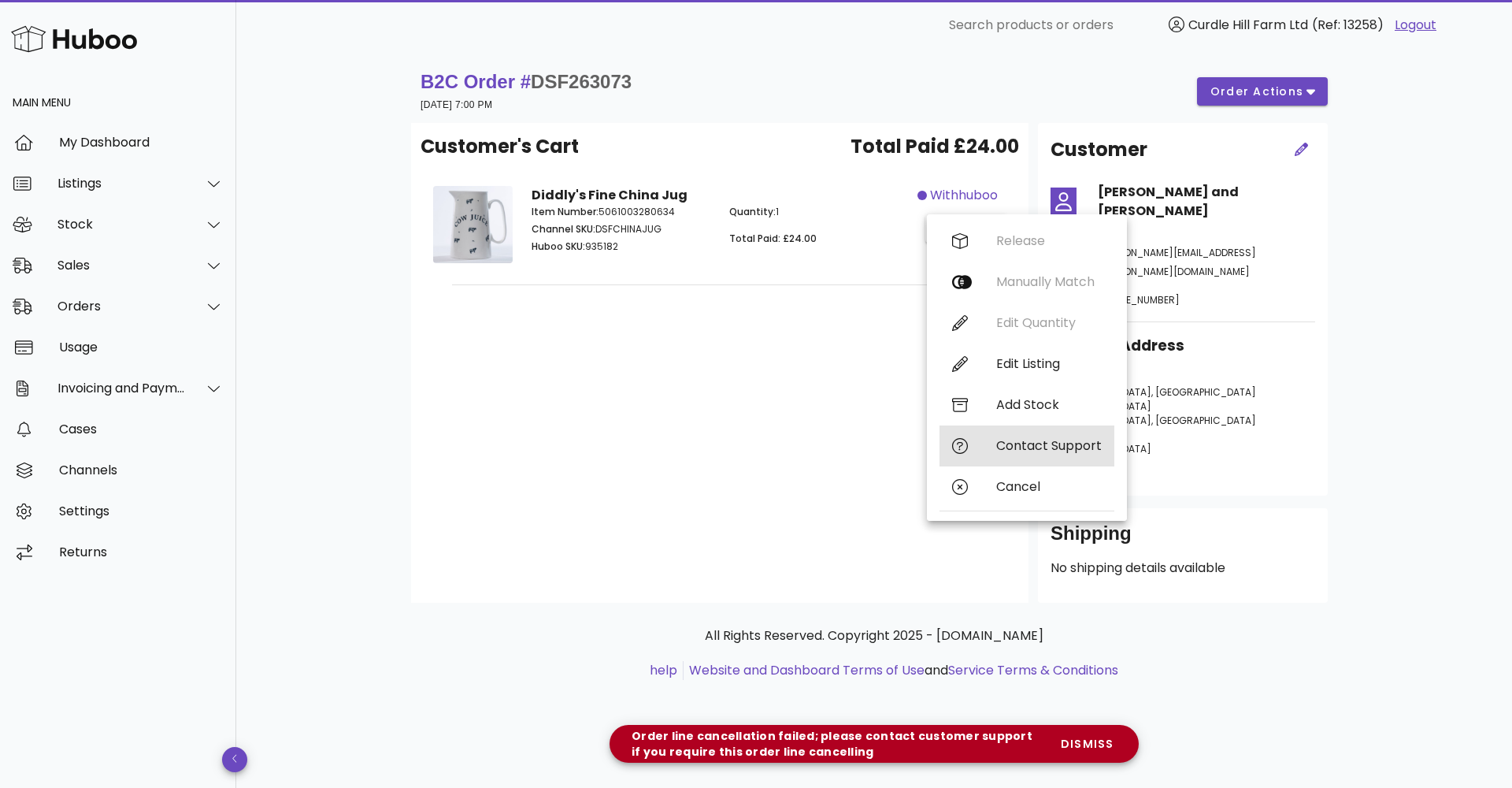
click at [1012, 429] on div "Contact Support" at bounding box center [1026, 445] width 175 height 41
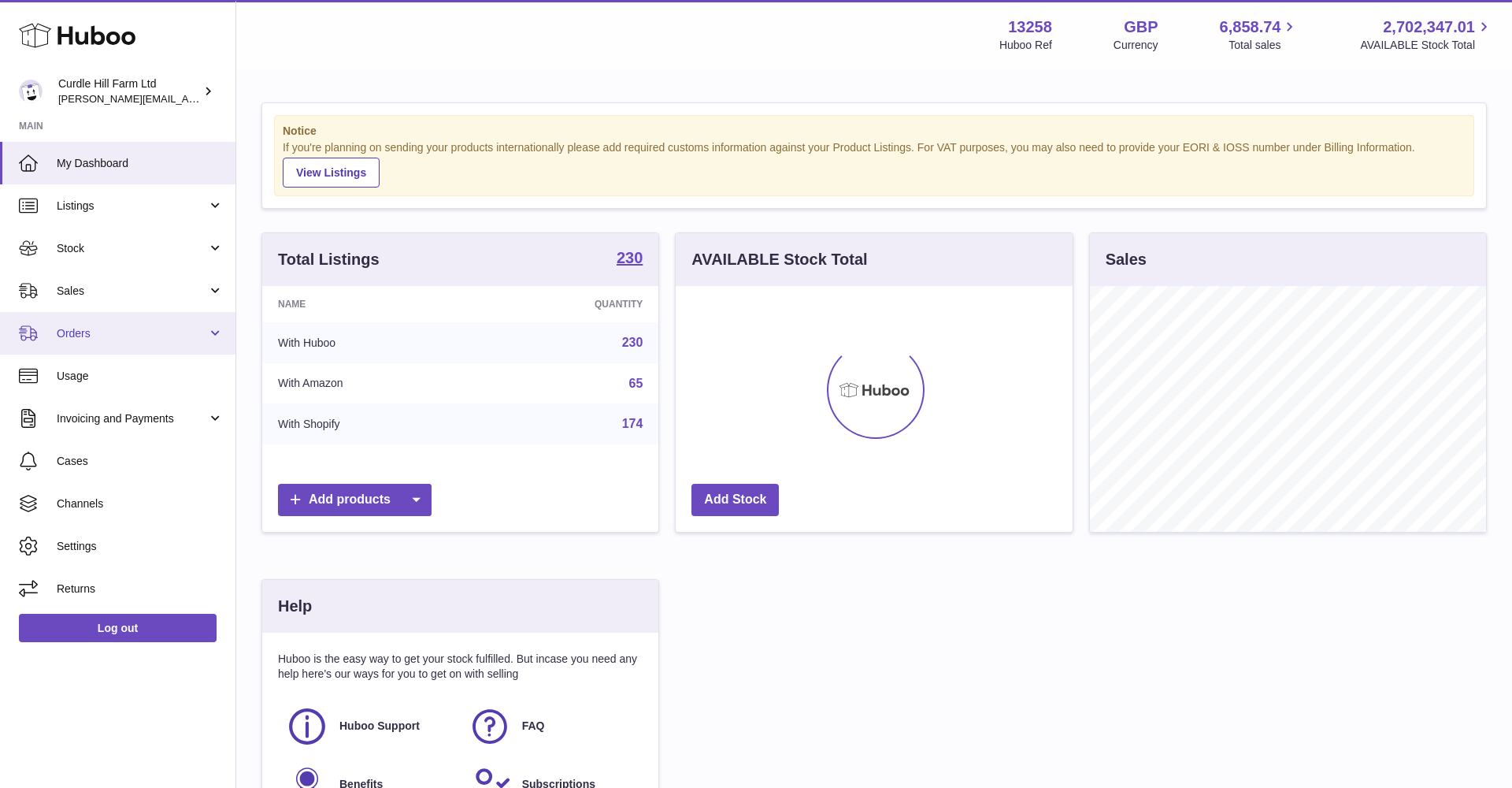
scroll to position [246, 397]
drag, startPoint x: 64, startPoint y: 291, endPoint x: 63, endPoint y: 313, distance: 22.0
click at [64, 291] on span "Sales" at bounding box center [131, 291] width 150 height 15
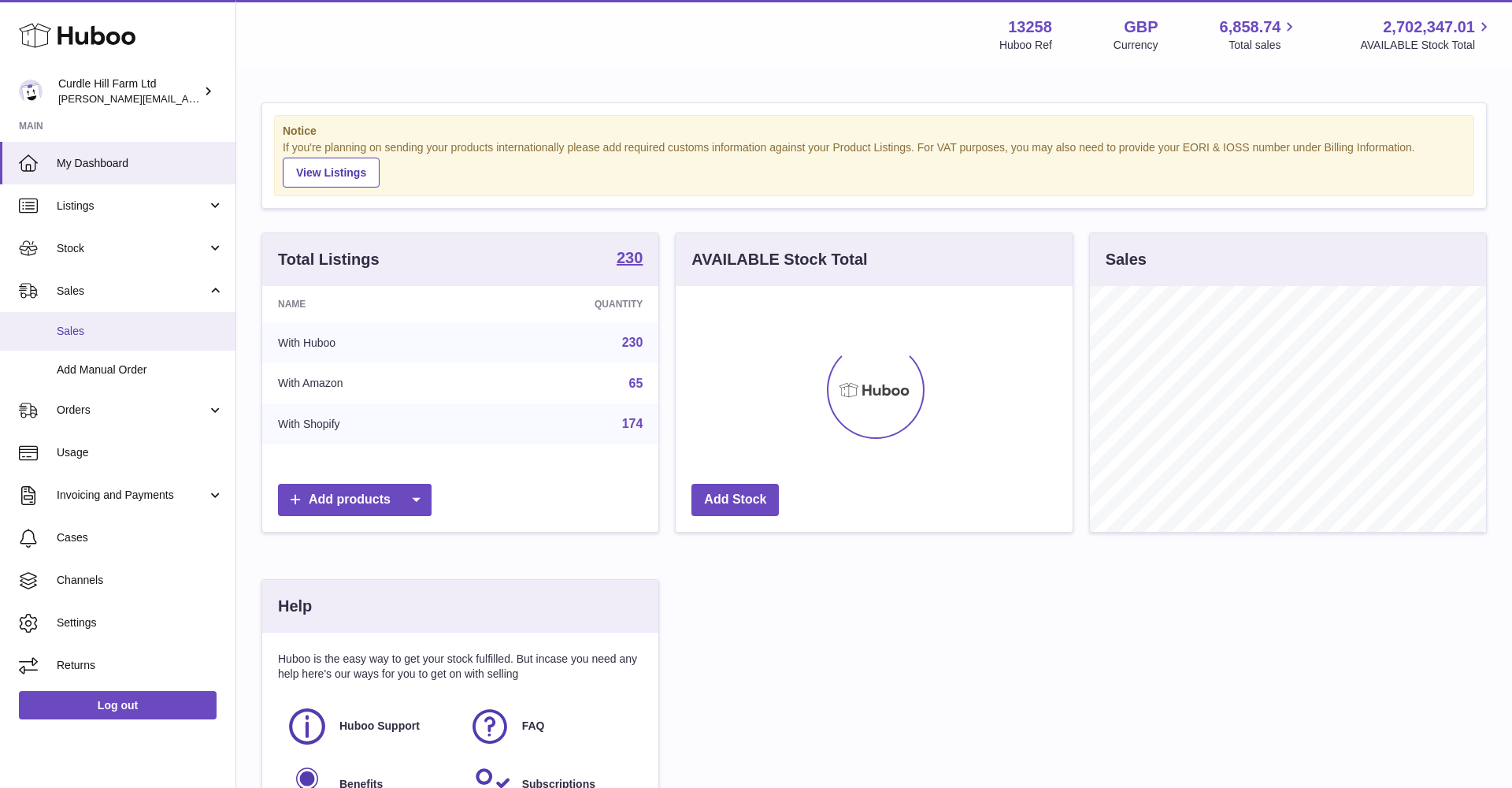
click at [68, 328] on span "Sales" at bounding box center [139, 331] width 167 height 15
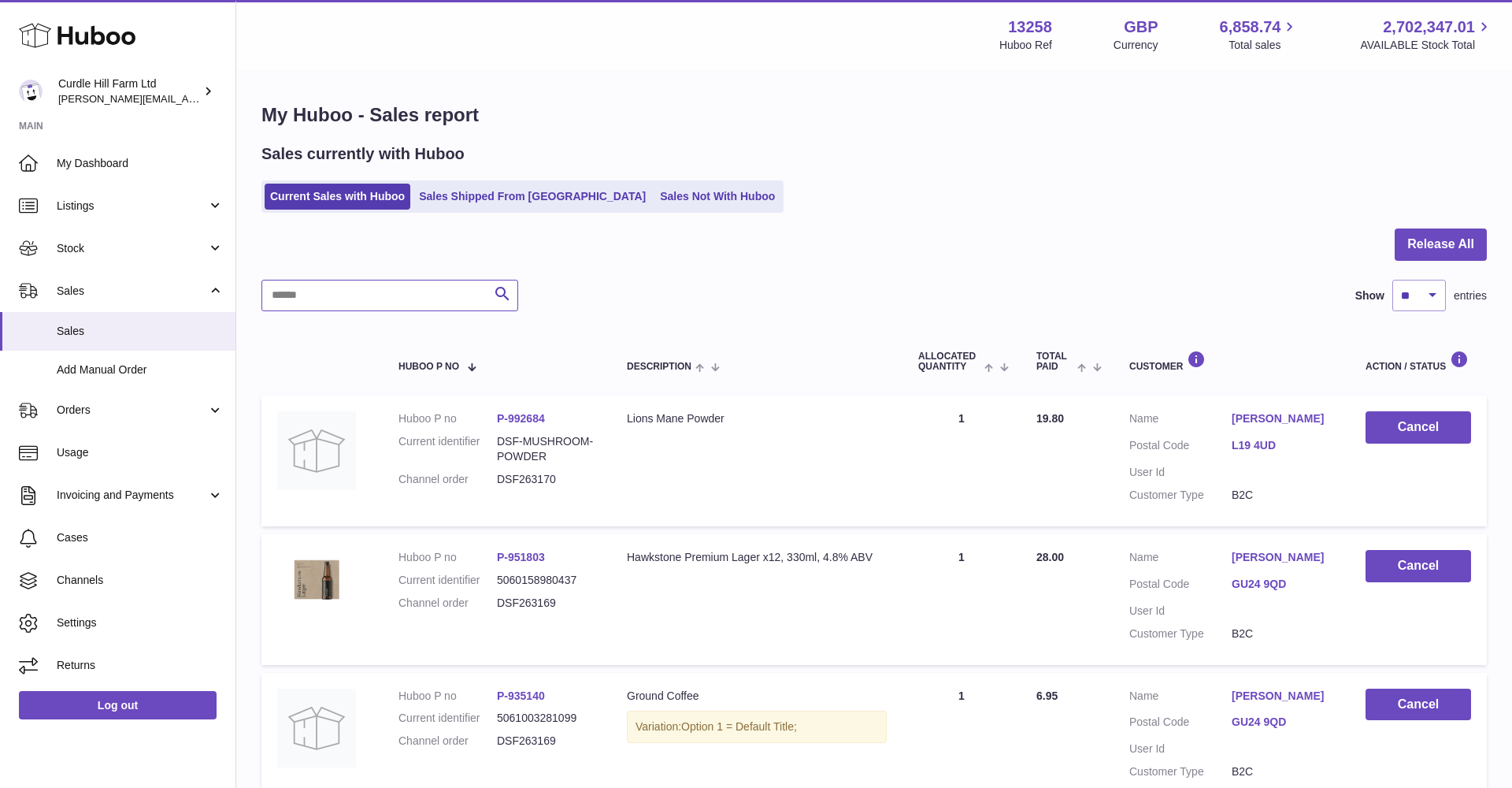
click at [333, 296] on input "text" at bounding box center [390, 295] width 257 height 32
paste input "*********"
type input "*********"
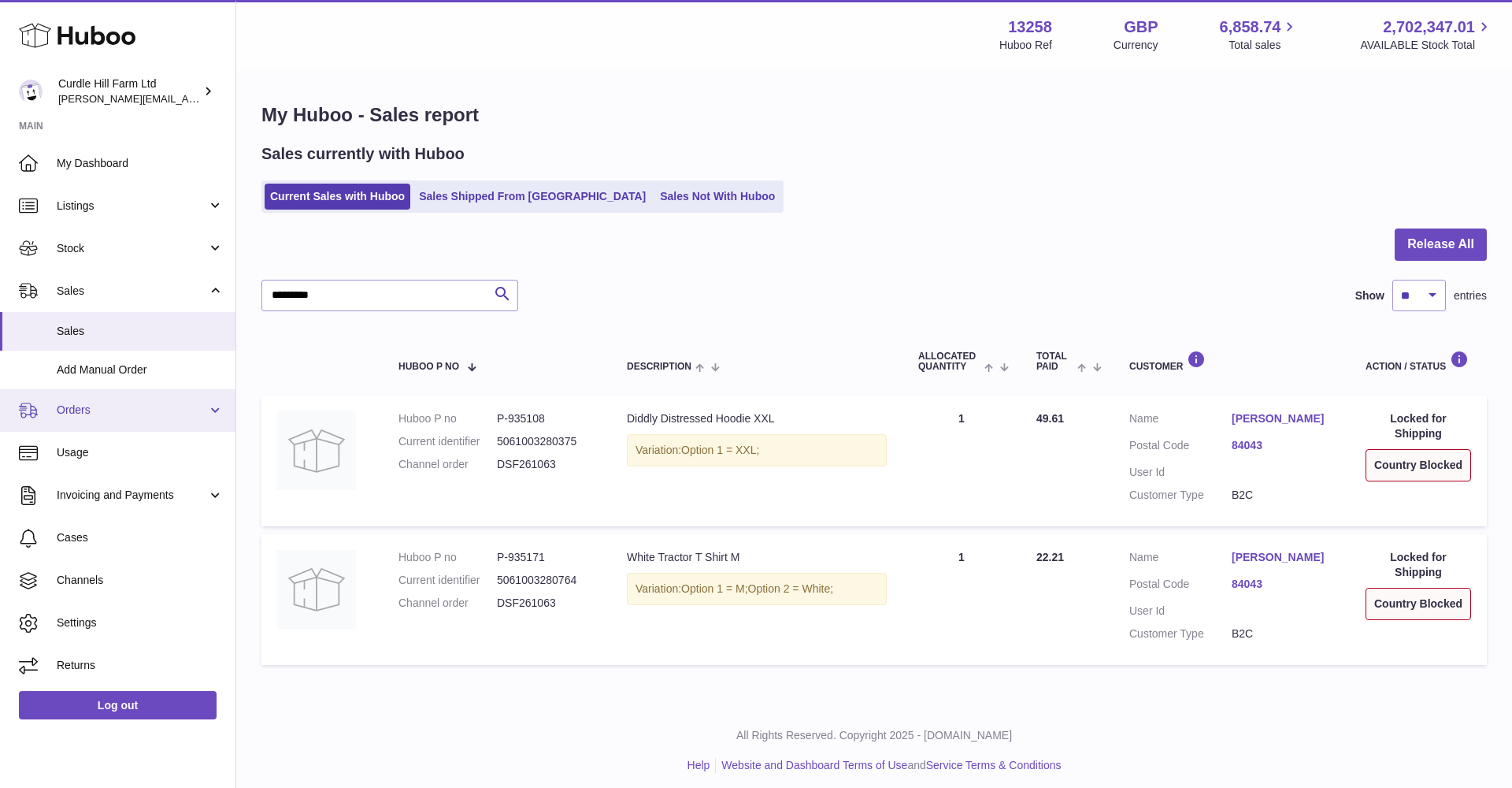
click at [114, 421] on link "Orders" at bounding box center [118, 410] width 235 height 42
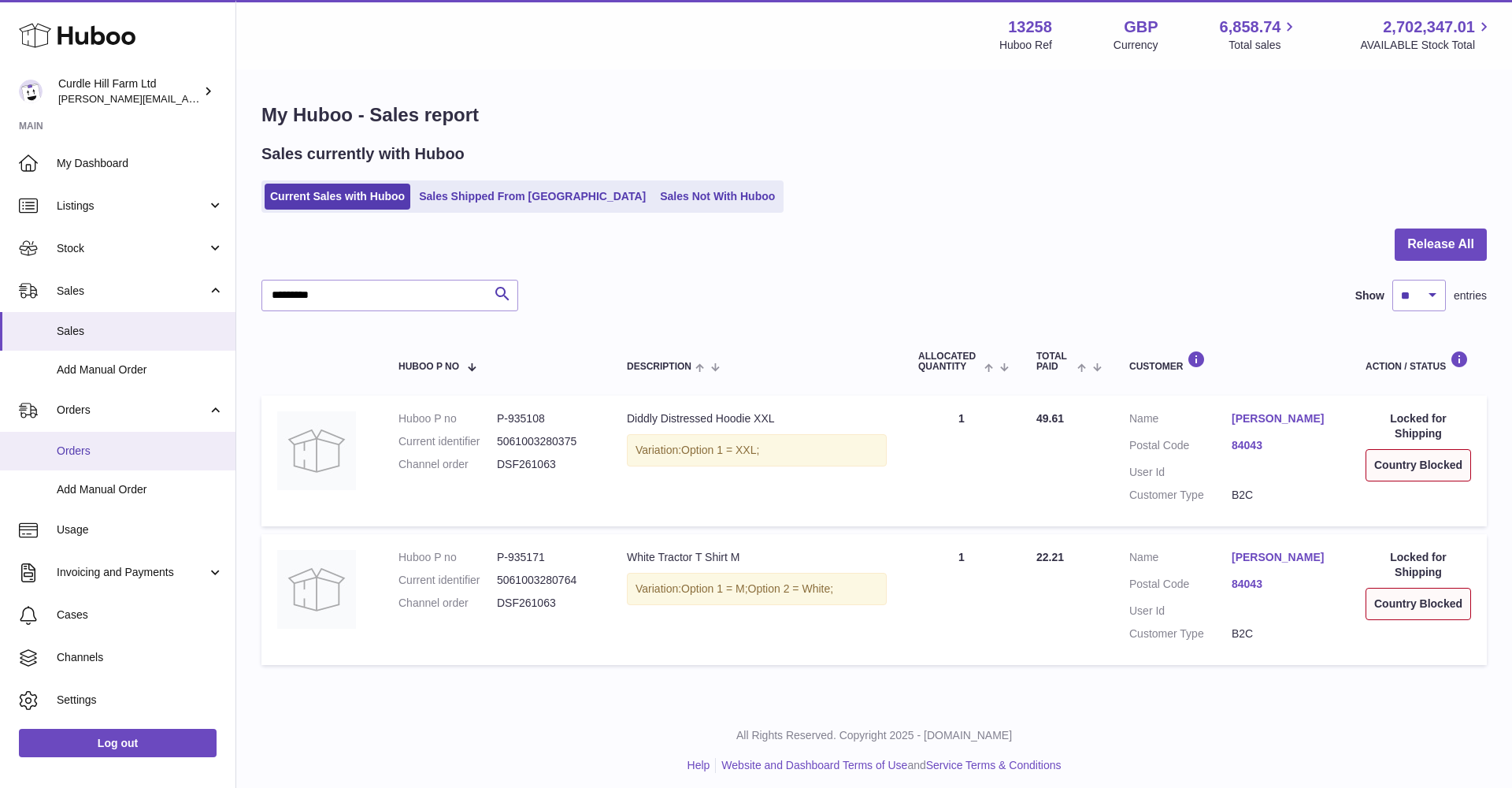
click at [114, 437] on link "Orders" at bounding box center [118, 451] width 235 height 39
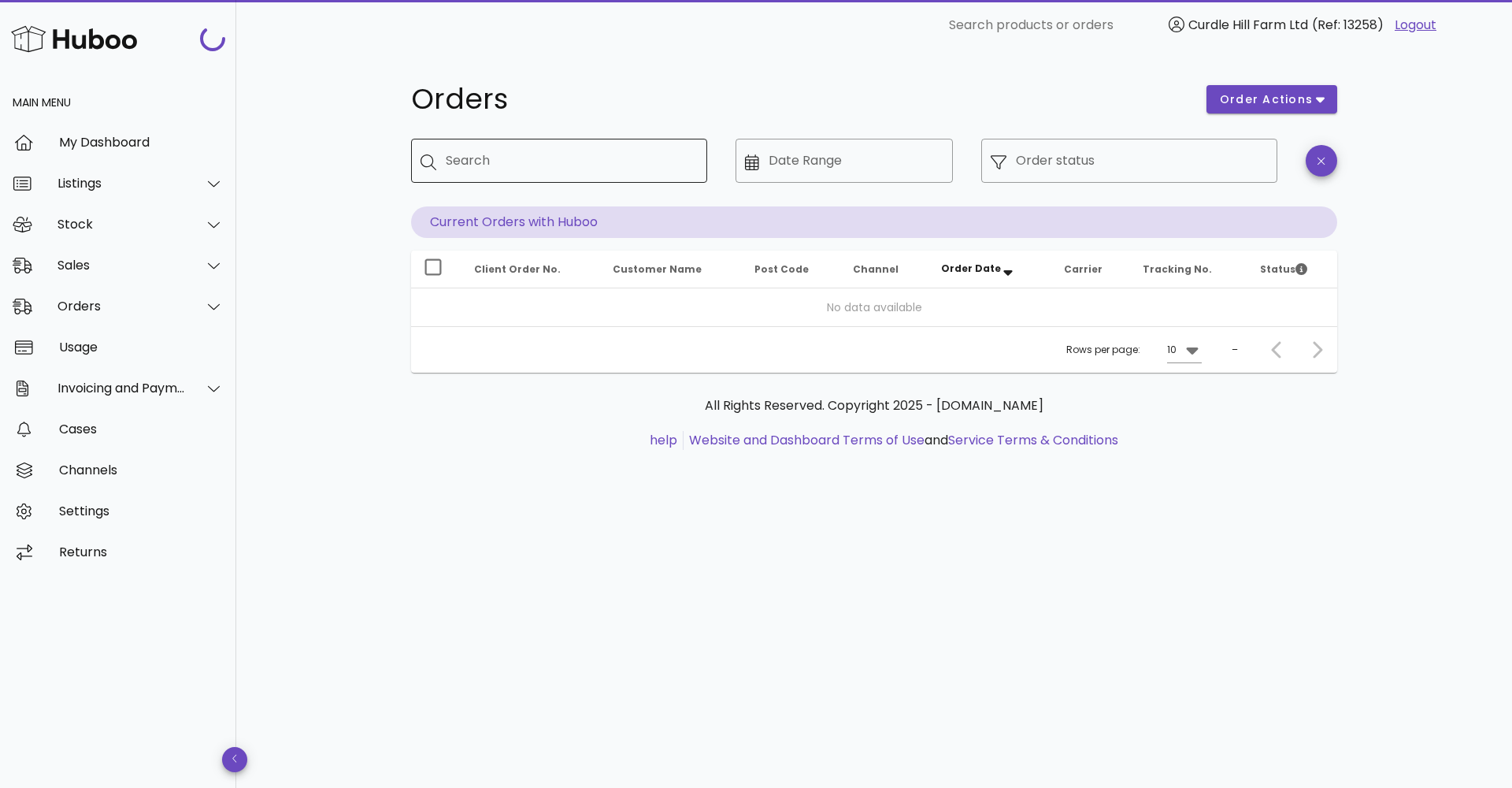
click at [448, 150] on div "Search" at bounding box center [570, 160] width 249 height 44
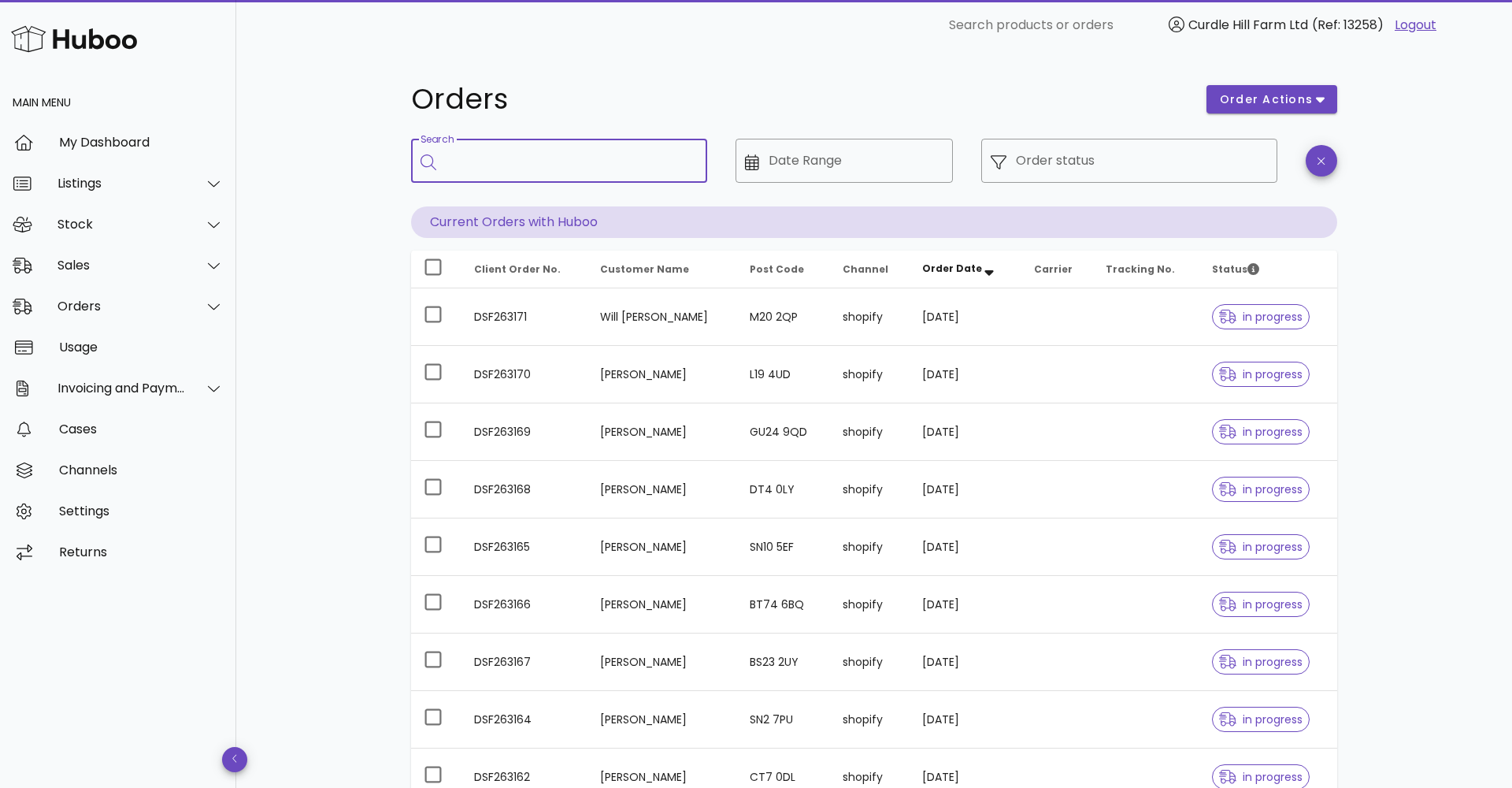
paste input "*********"
type input "*********"
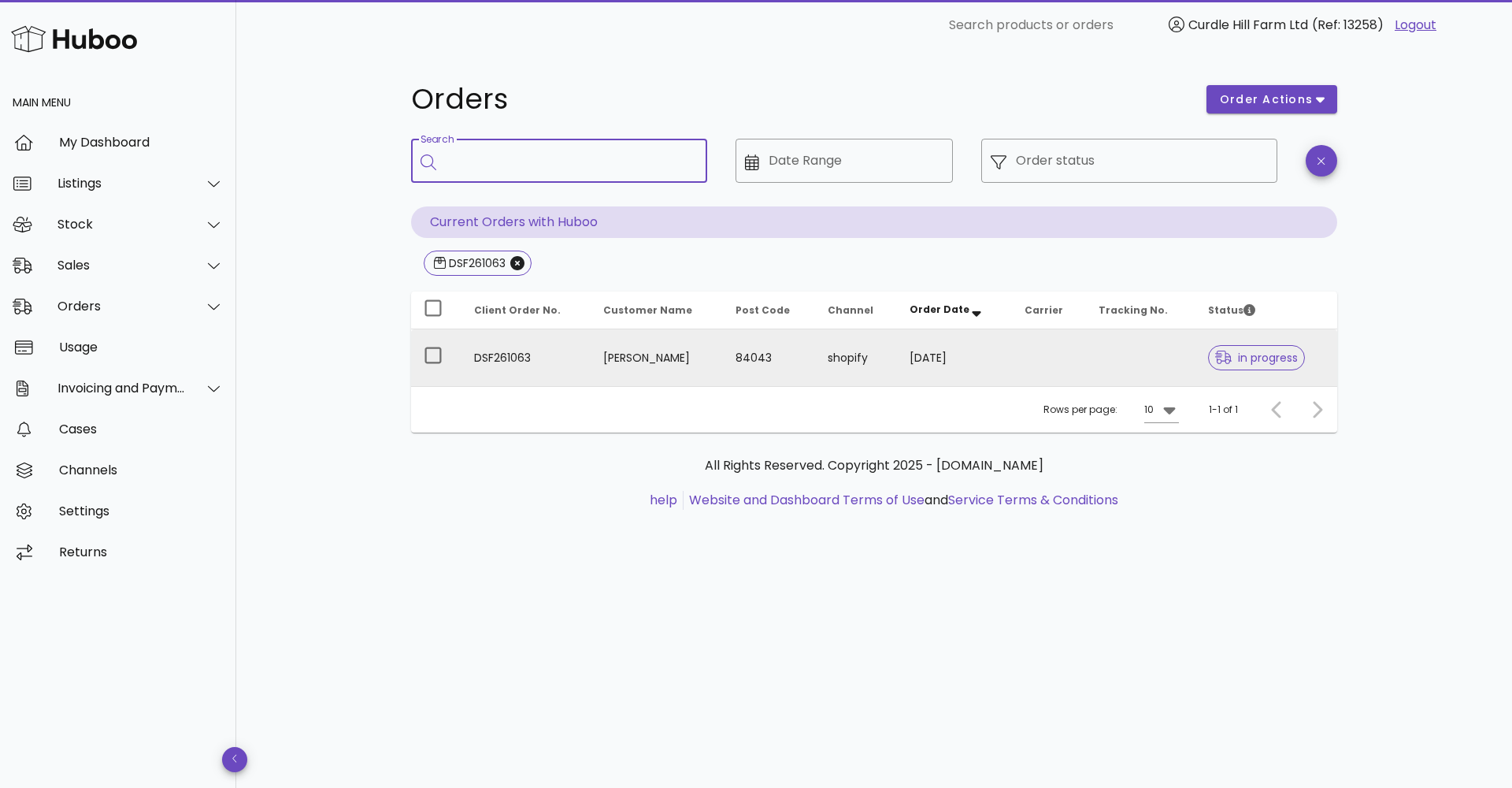
drag, startPoint x: 637, startPoint y: 346, endPoint x: 630, endPoint y: 342, distance: 8.1
click at [630, 342] on td "[PERSON_NAME]" at bounding box center [657, 358] width 133 height 56
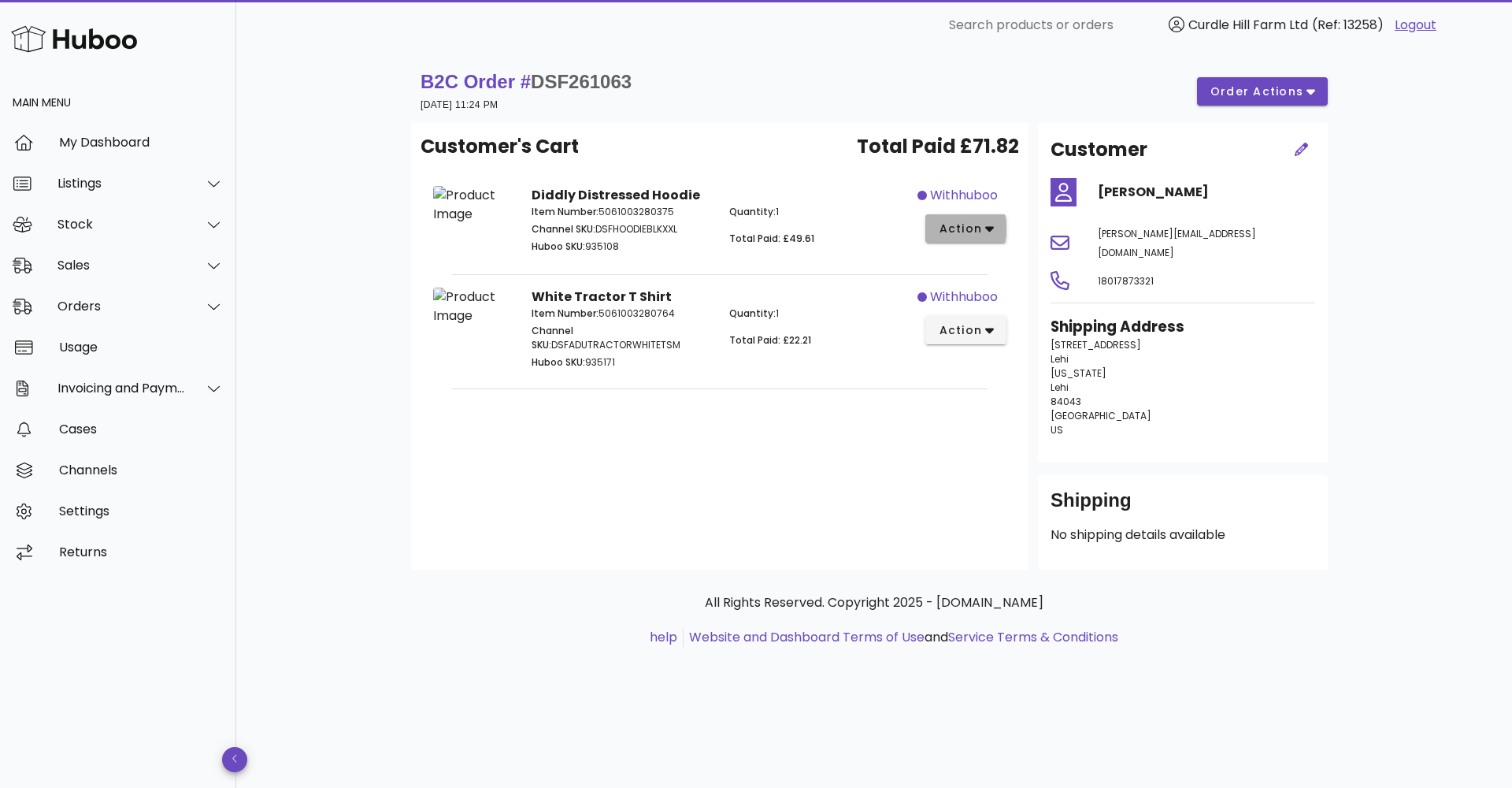
click at [984, 224] on span "action" at bounding box center [965, 229] width 56 height 17
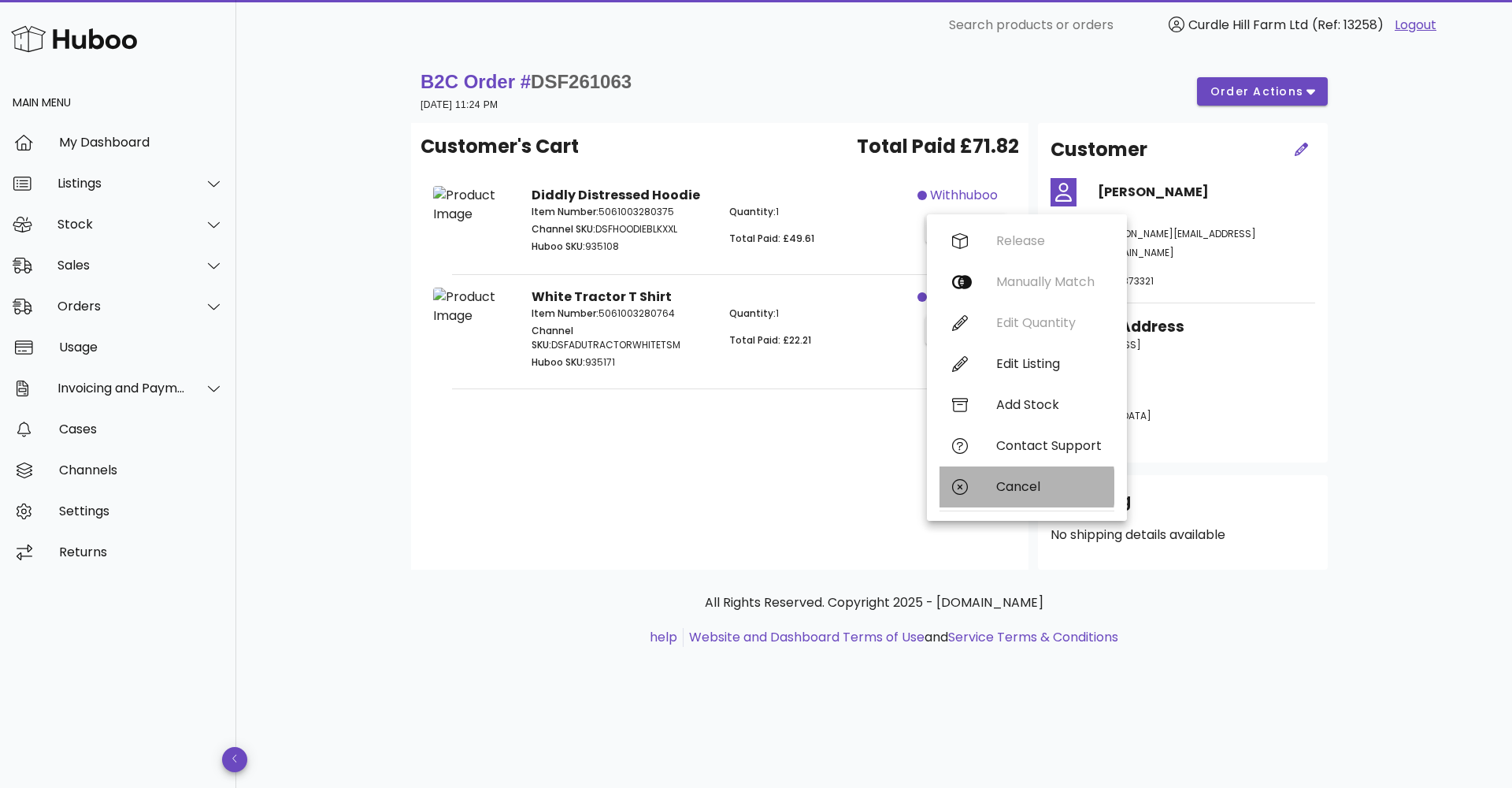
click at [976, 479] on div "Cancel" at bounding box center [1026, 486] width 175 height 41
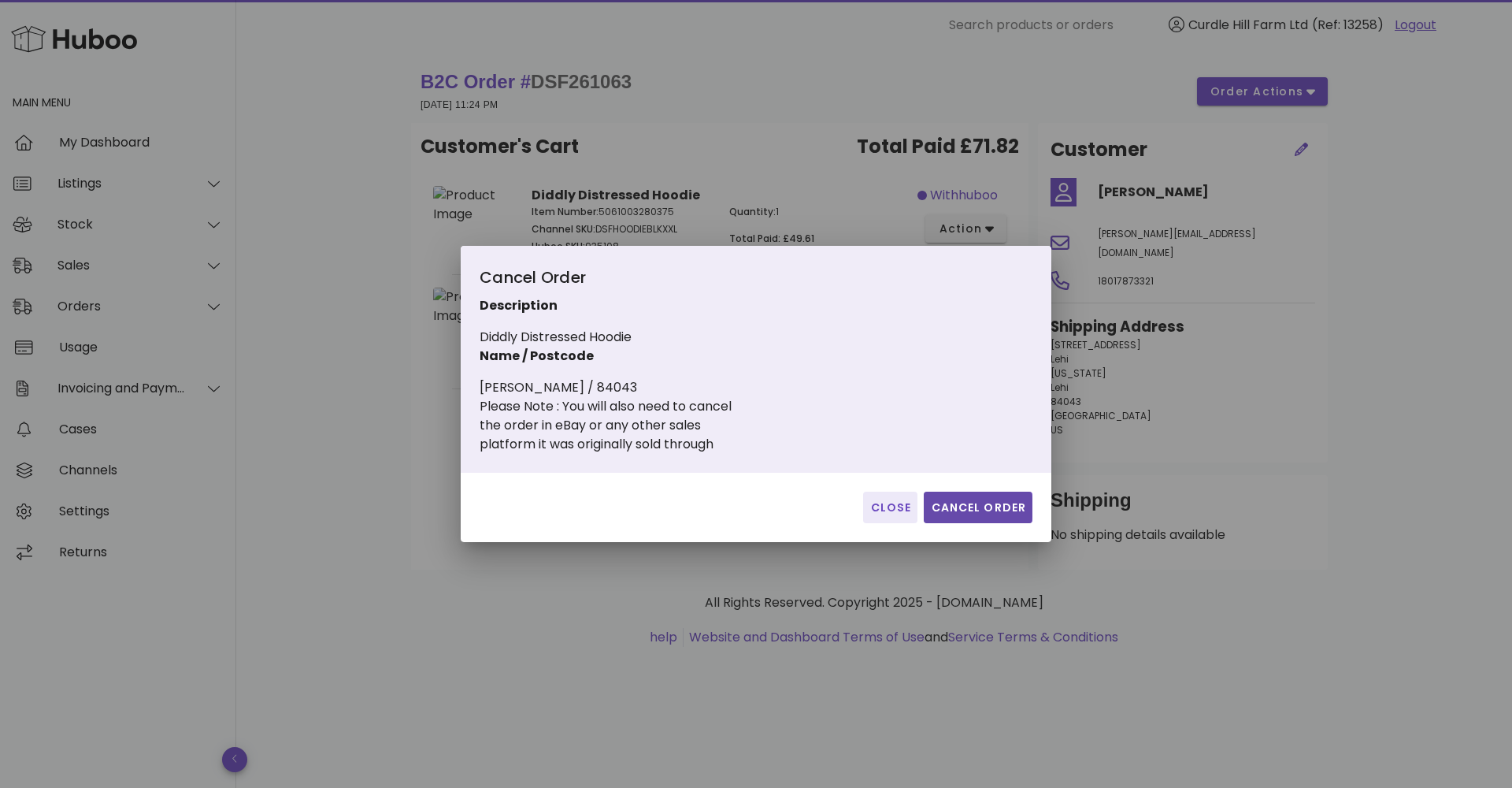
click at [978, 503] on span "Cancel Order" at bounding box center [978, 508] width 96 height 17
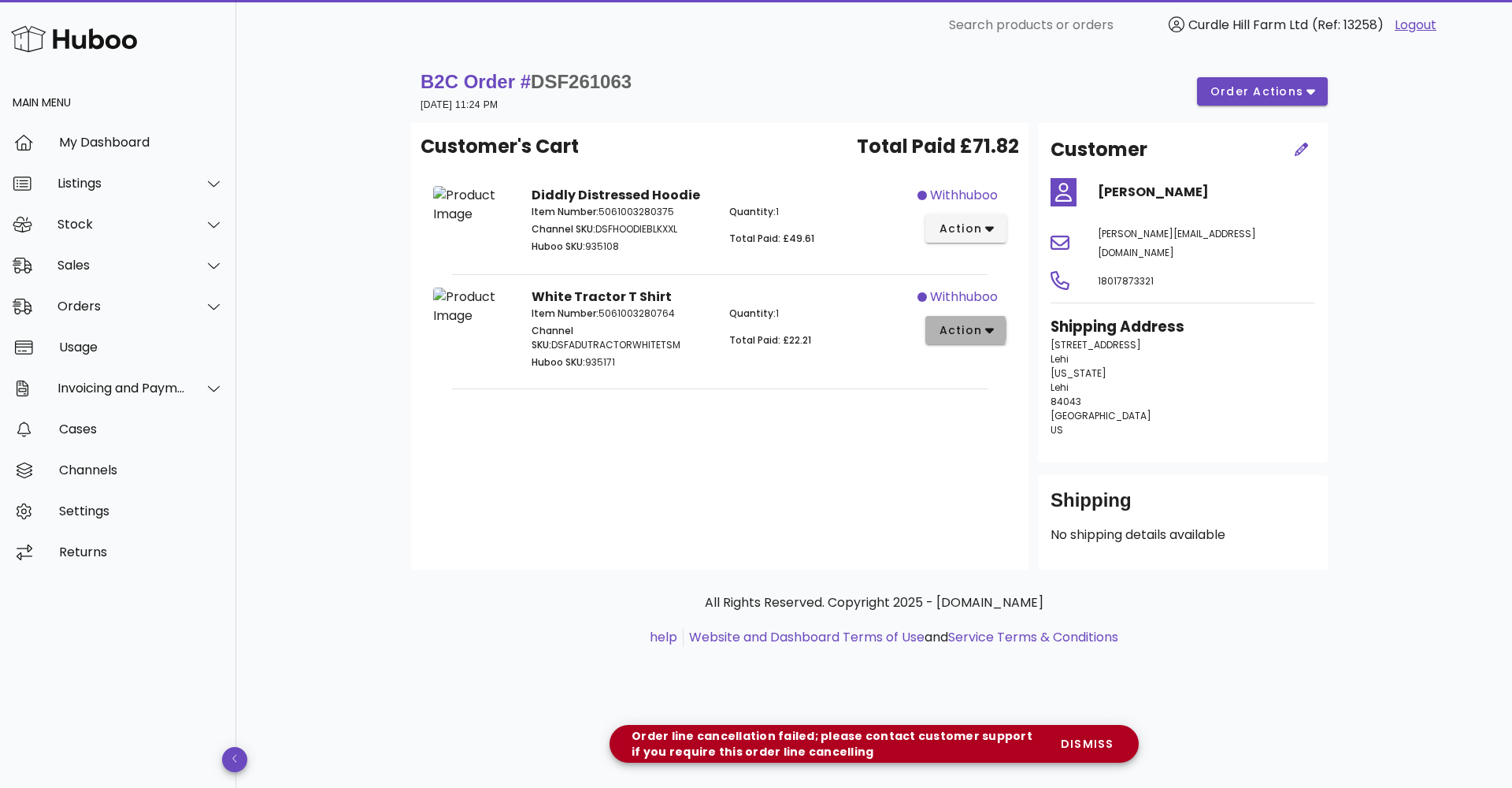
click at [980, 338] on span "action" at bounding box center [959, 331] width 44 height 17
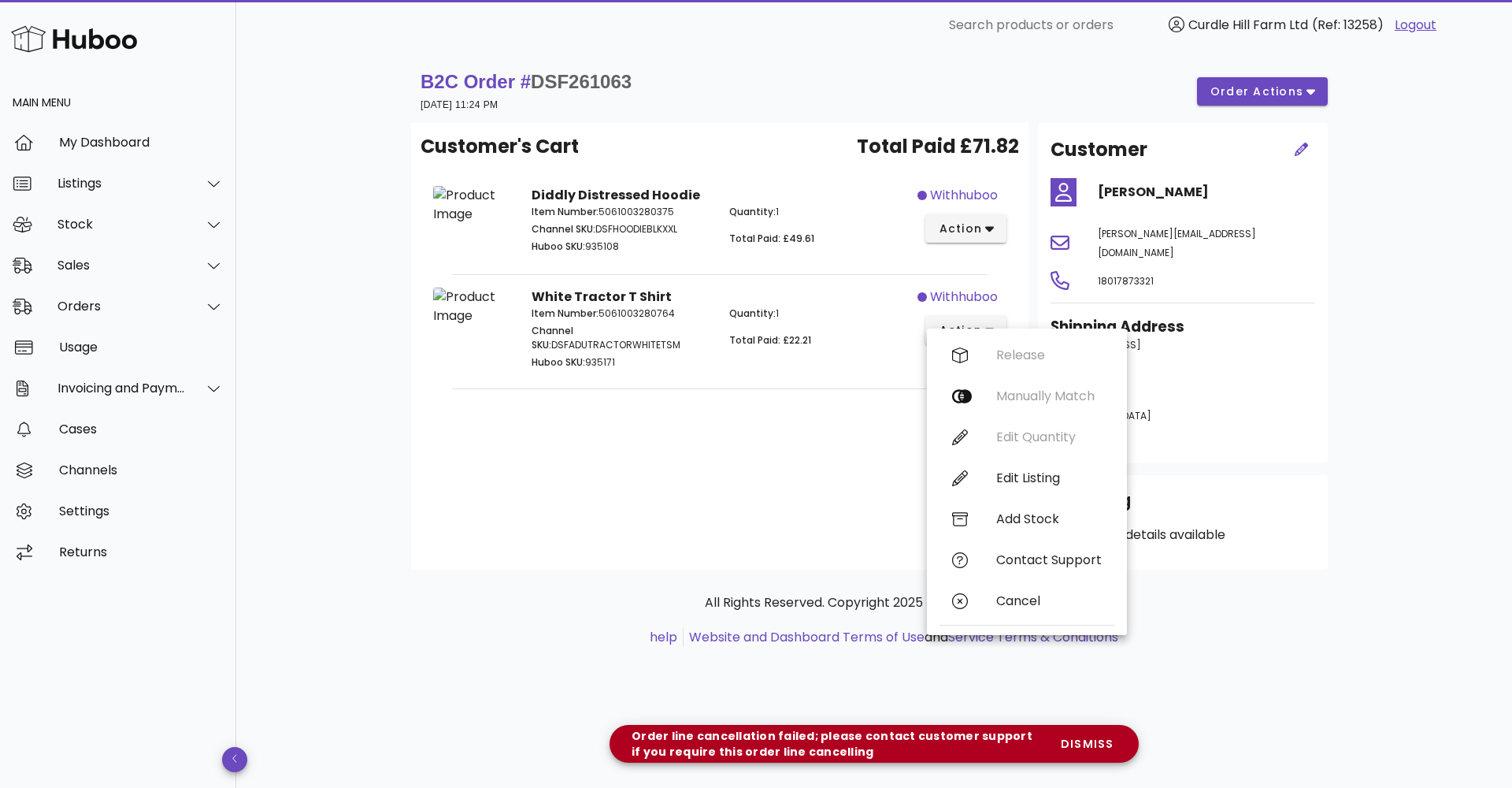
click at [977, 436] on div "Release Manually Match Edit Quantity Edit Listing Add Stock Contact Support Can…" at bounding box center [1026, 482] width 175 height 294
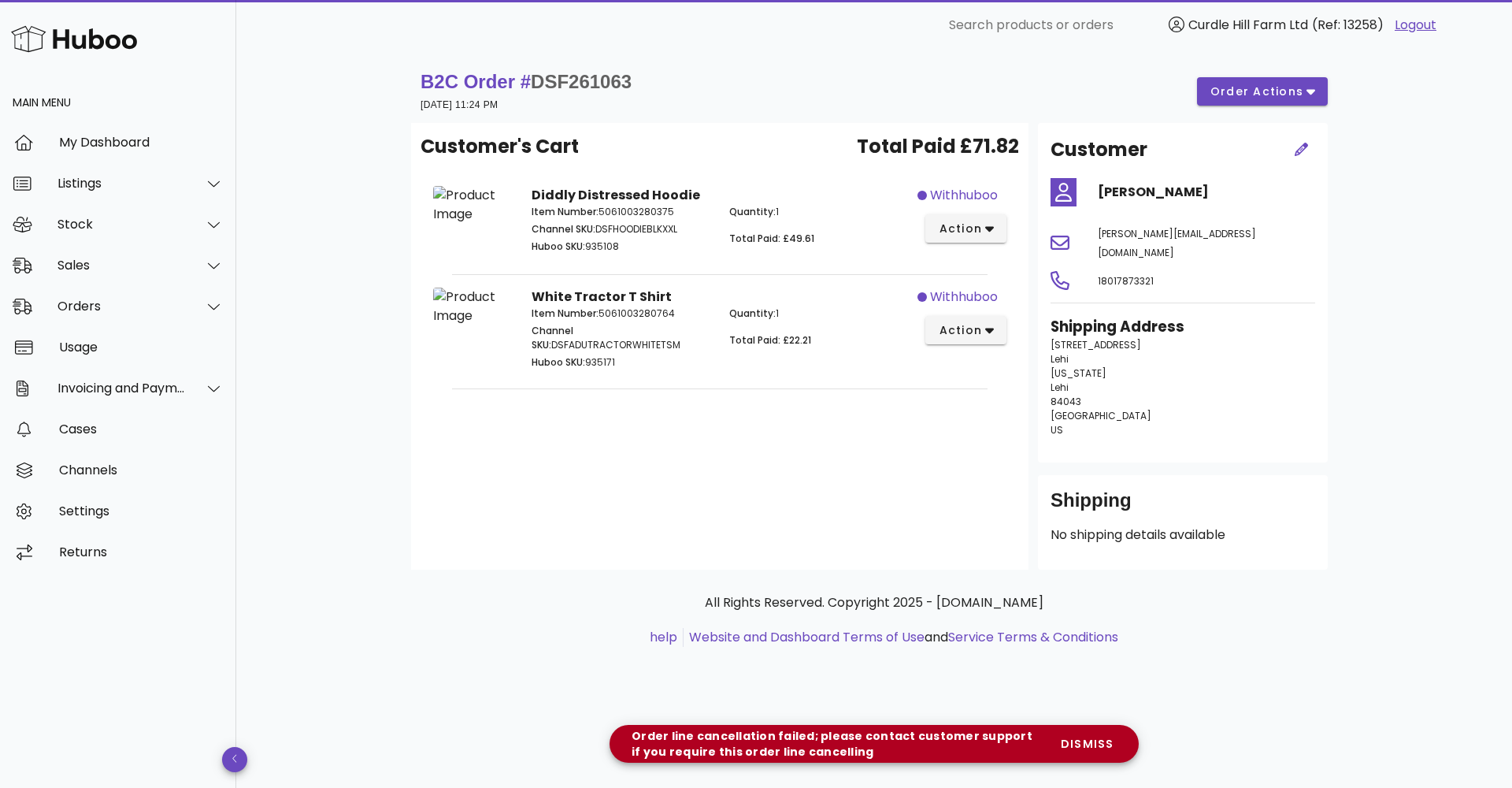
drag, startPoint x: 762, startPoint y: 443, endPoint x: 718, endPoint y: 404, distance: 58.8
click at [760, 440] on div "Customer's Cart Total Paid £71.82 Diddly Distressed Hoodie Item Number: 5061003…" at bounding box center [720, 346] width 618 height 447
